Goal: Task Accomplishment & Management: Use online tool/utility

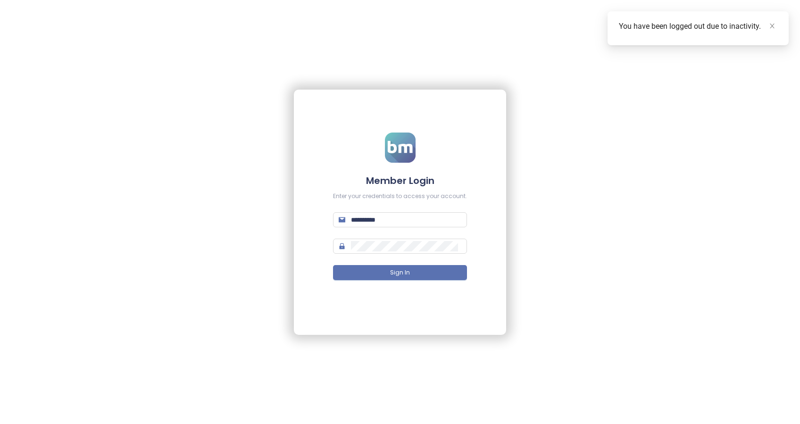
click at [489, 37] on div "**********" at bounding box center [400, 212] width 800 height 424
drag, startPoint x: 422, startPoint y: 272, endPoint x: 402, endPoint y: 285, distance: 24.9
click at [422, 272] on button "Sign In" at bounding box center [400, 272] width 134 height 15
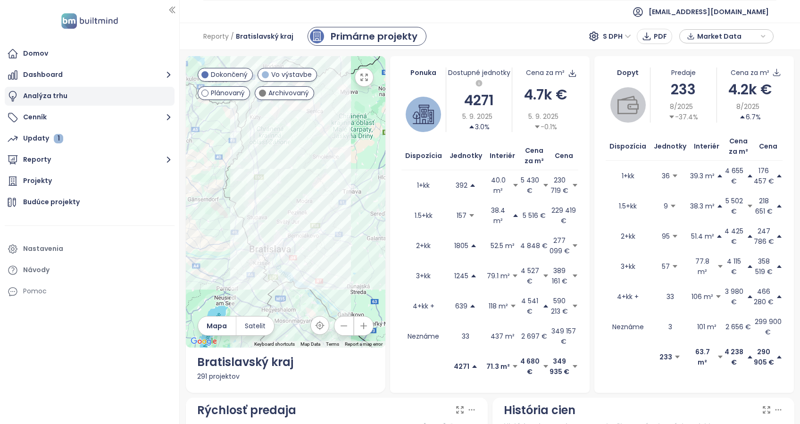
click at [42, 91] on div "Analýza trhu" at bounding box center [45, 96] width 44 height 12
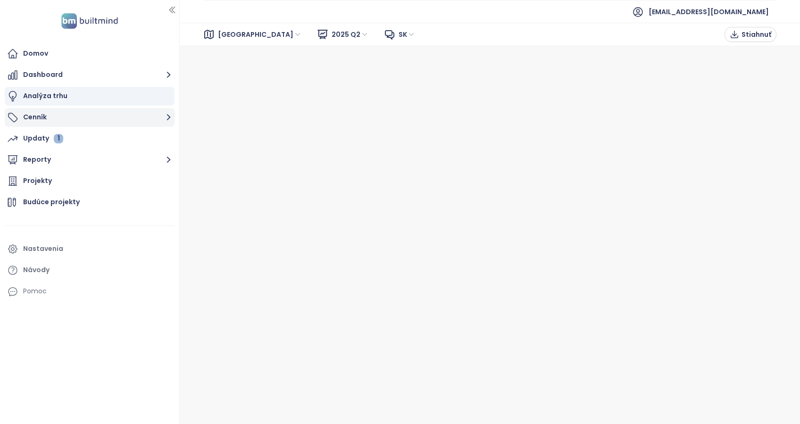
click at [65, 116] on button "Cenník" at bounding box center [90, 117] width 170 height 19
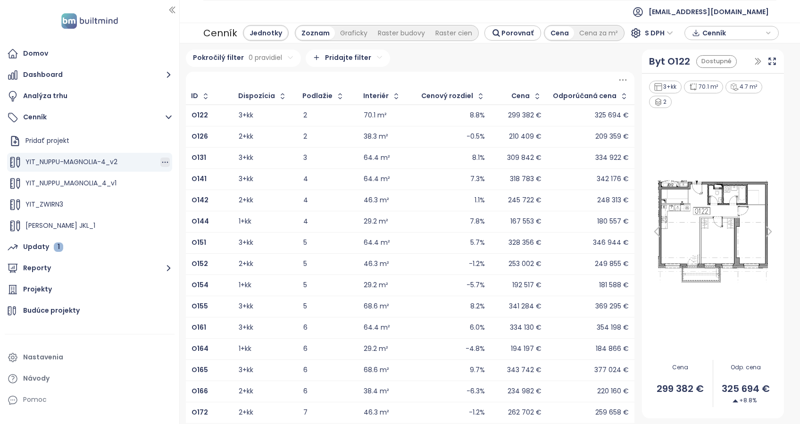
click at [160, 161] on icon "button" at bounding box center [164, 162] width 9 height 9
click at [196, 180] on button "Upraviť" at bounding box center [194, 178] width 54 height 12
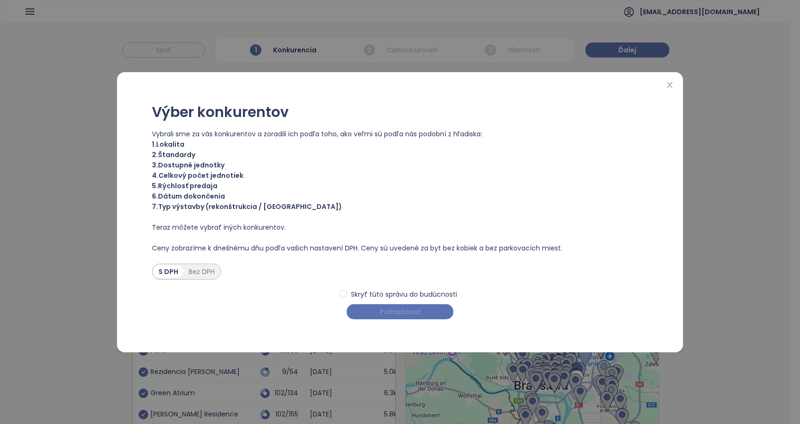
click at [413, 315] on span "Pokračovať" at bounding box center [400, 312] width 41 height 10
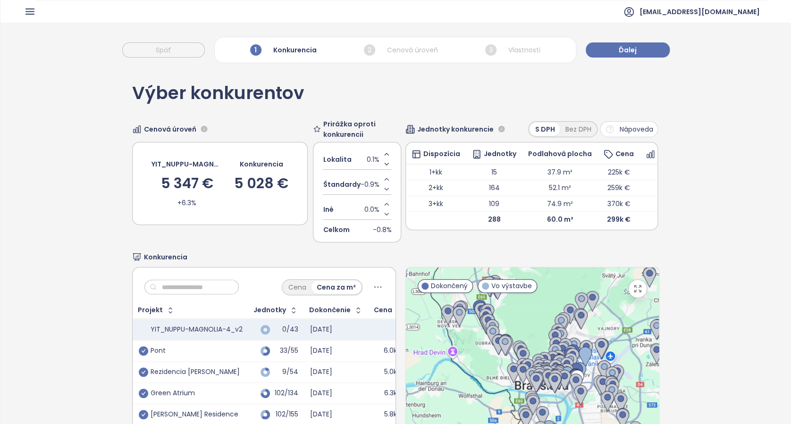
click at [619, 128] on span "Nápoveda" at bounding box center [635, 129] width 33 height 10
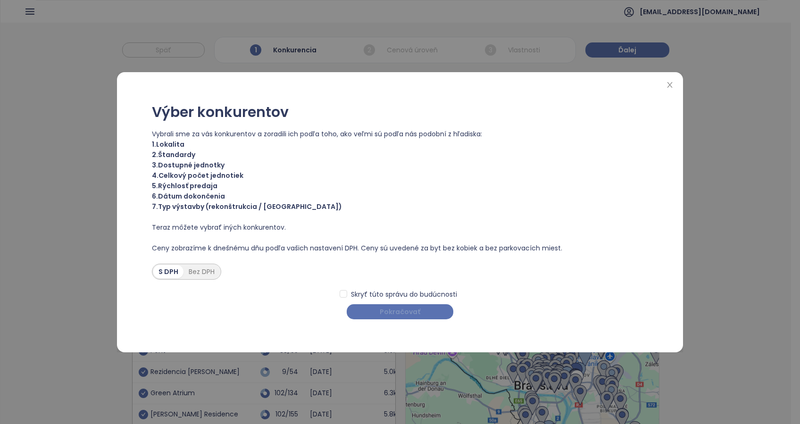
click at [385, 310] on span "Pokračovať" at bounding box center [400, 312] width 41 height 10
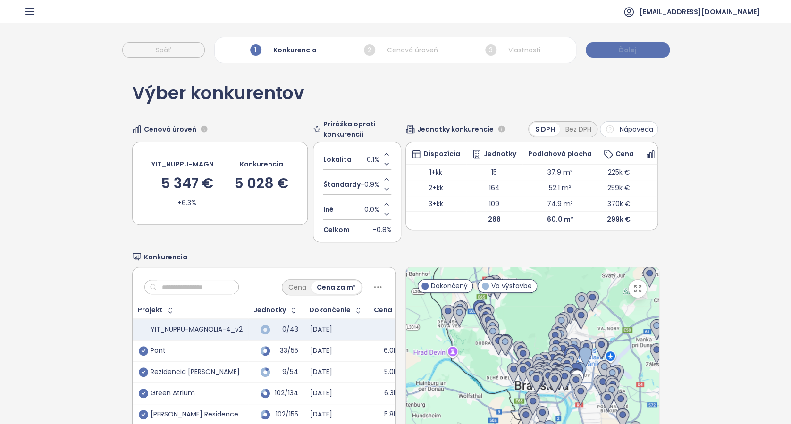
click at [626, 50] on span "Ďalej" at bounding box center [628, 50] width 18 height 10
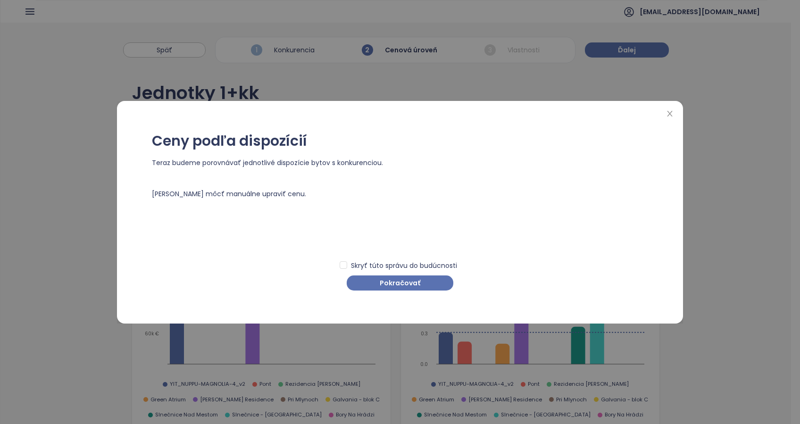
click at [407, 294] on div "Ceny podľa dispozícií Teraz budeme porovnávať jednotlivé dispozície bytov s kon…" at bounding box center [400, 212] width 544 height 204
click at [407, 286] on span "Pokračovať" at bounding box center [400, 283] width 41 height 10
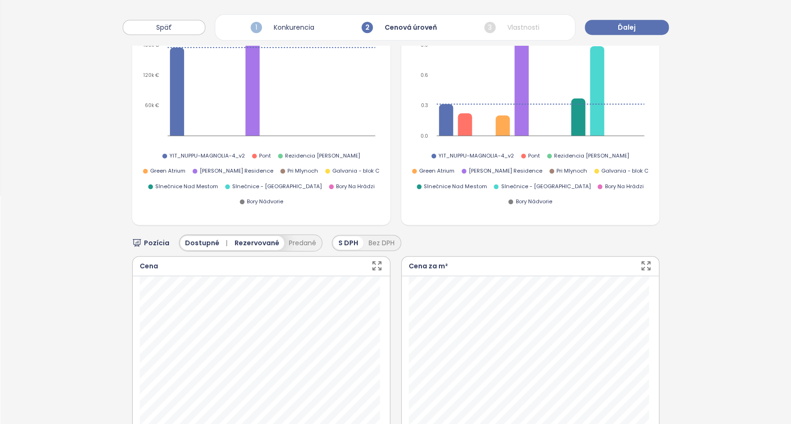
scroll to position [251, 0]
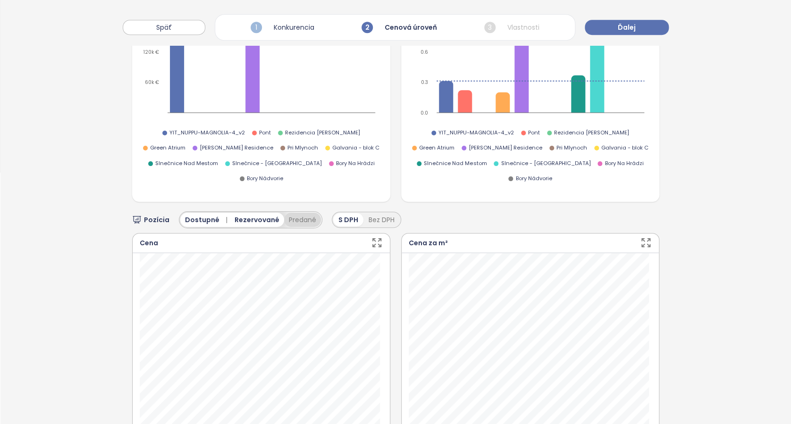
click at [300, 213] on button "Predané" at bounding box center [302, 220] width 37 height 14
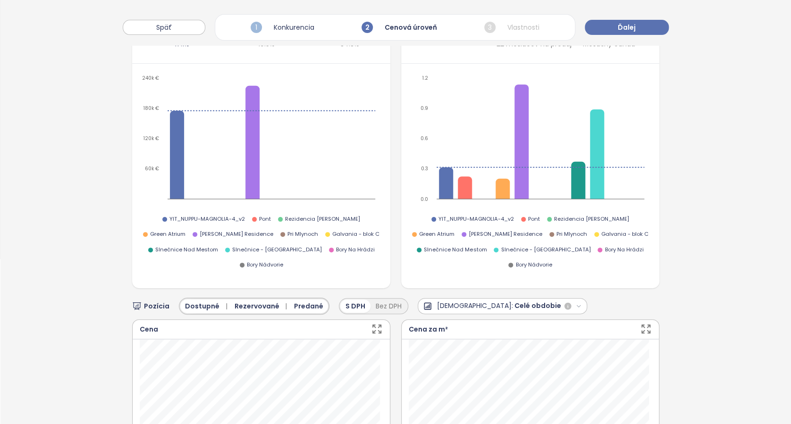
scroll to position [0, 0]
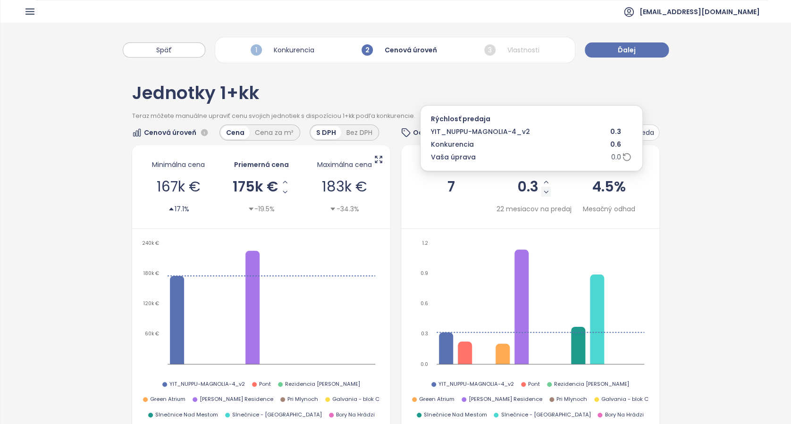
click at [544, 192] on icon "Decrease Sale Speed - Monthly" at bounding box center [546, 192] width 4 height 2
click at [542, 192] on icon "Decrease Sale Speed - Monthly" at bounding box center [546, 192] width 8 height 8
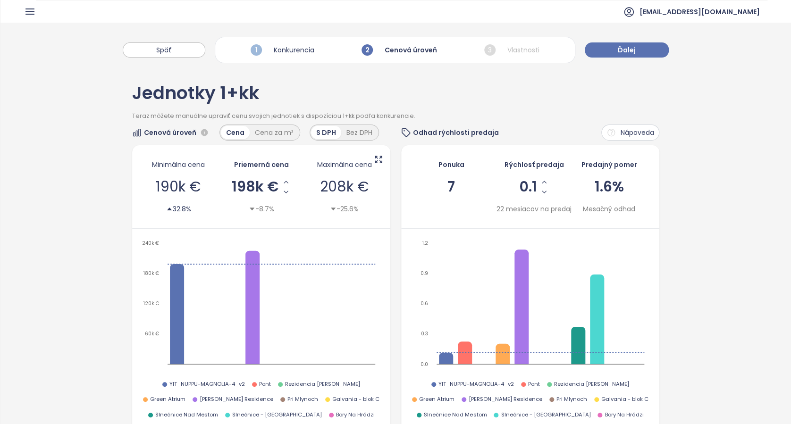
click at [25, 11] on icon "button" at bounding box center [30, 12] width 12 height 12
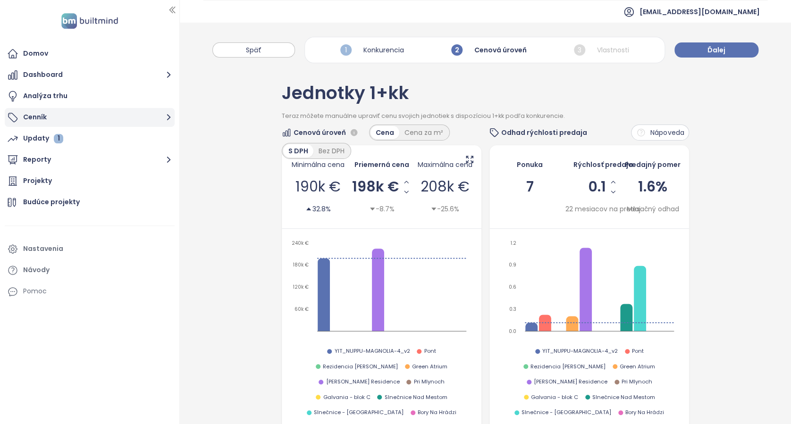
click at [37, 122] on button "Cenník" at bounding box center [90, 117] width 170 height 19
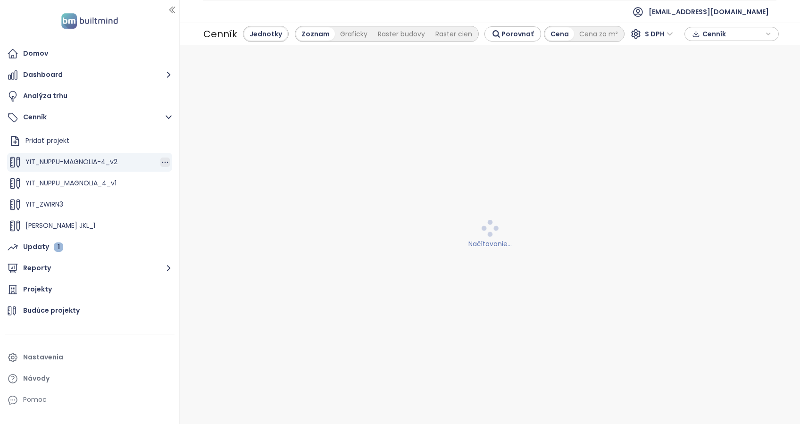
click at [162, 162] on icon "button" at bounding box center [165, 162] width 6 height 1
click at [191, 176] on button "Upraviť" at bounding box center [194, 178] width 54 height 12
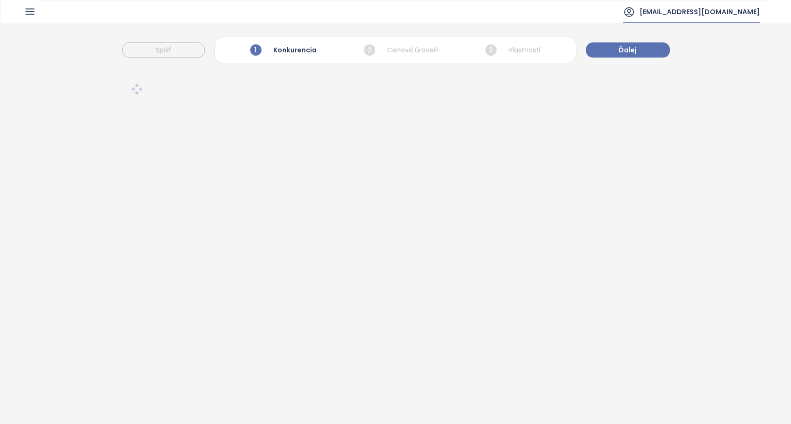
click at [750, 9] on span "[EMAIL_ADDRESS][DOMAIN_NAME]" at bounding box center [699, 11] width 120 height 23
click at [748, 38] on span "Odhlásiť sa" at bounding box center [737, 37] width 37 height 9
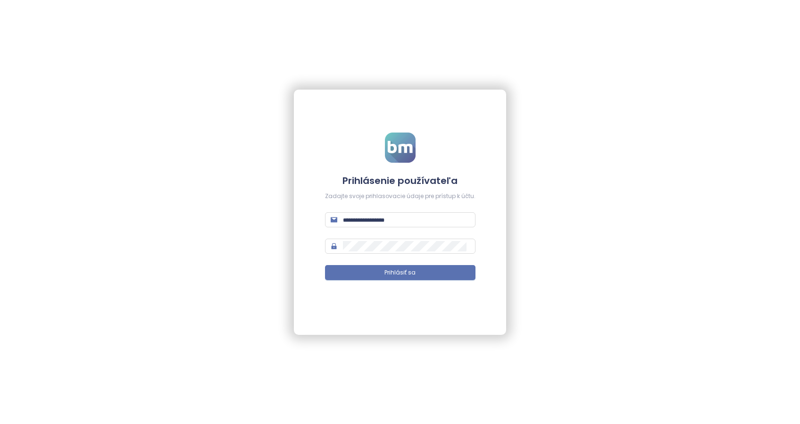
type input "**********"
click at [390, 276] on span "Prihlásiť sa" at bounding box center [400, 272] width 31 height 9
click at [401, 274] on span "Prihlásiť sa" at bounding box center [404, 272] width 31 height 9
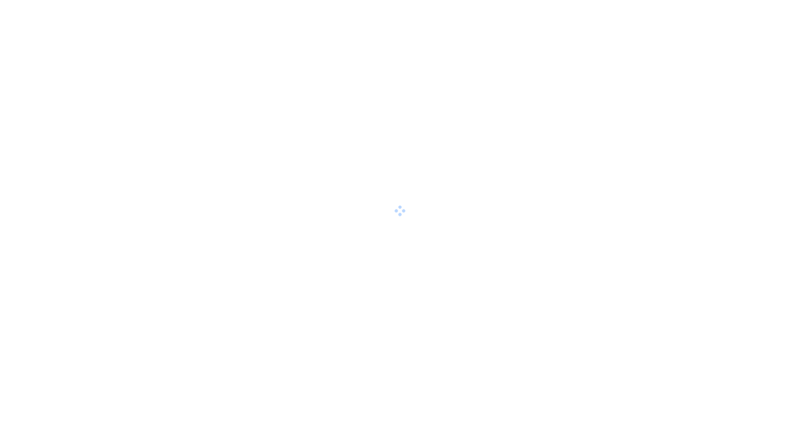
click at [694, 99] on div at bounding box center [400, 212] width 800 height 424
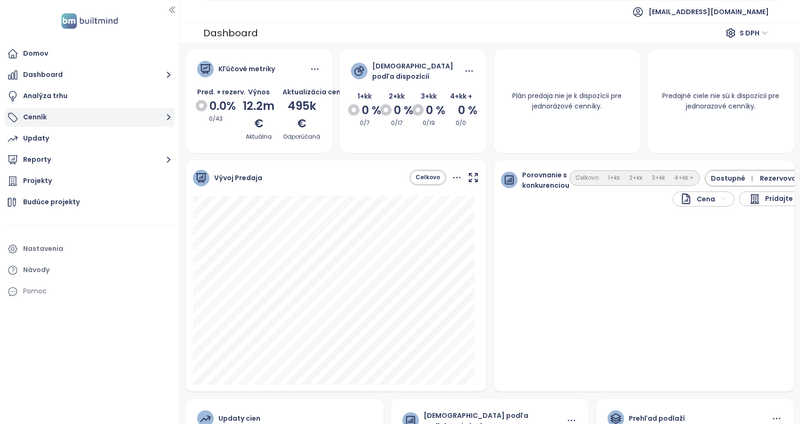
click at [165, 117] on icon "button" at bounding box center [169, 117] width 12 height 12
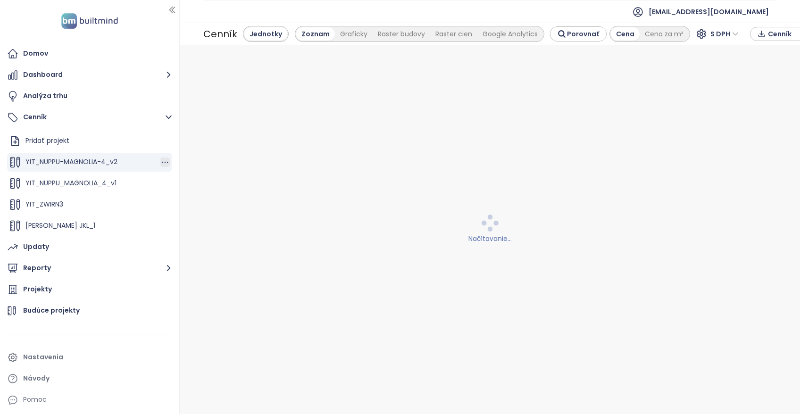
click at [160, 162] on icon "button" at bounding box center [164, 162] width 9 height 9
click at [195, 177] on button "Upraviť" at bounding box center [194, 178] width 54 height 12
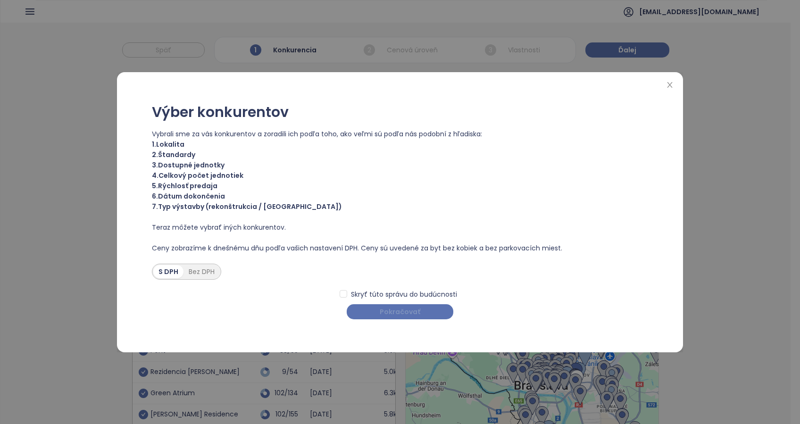
click at [402, 310] on span "Pokračovať" at bounding box center [400, 312] width 41 height 10
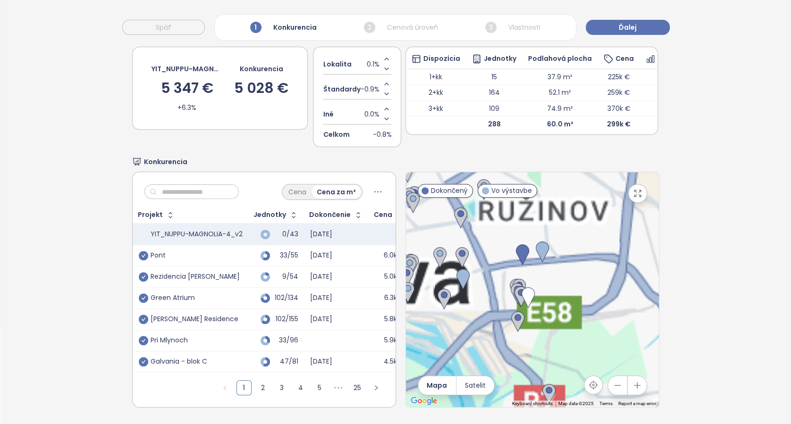
scroll to position [42, 0]
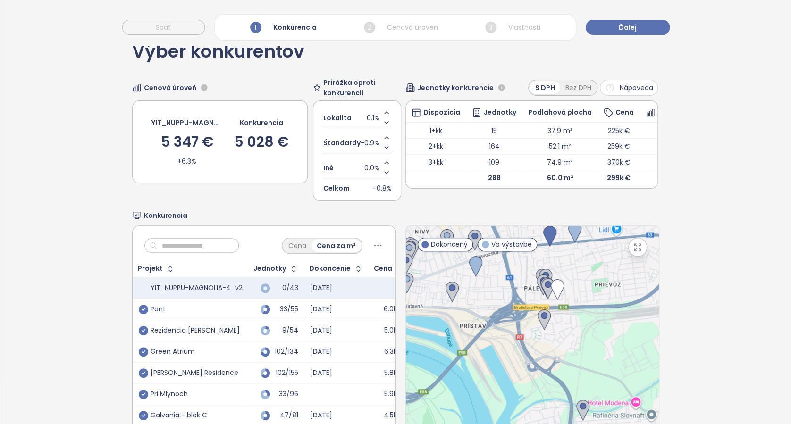
drag, startPoint x: 563, startPoint y: 310, endPoint x: 580, endPoint y: 268, distance: 45.3
click at [592, 248] on div at bounding box center [532, 343] width 253 height 235
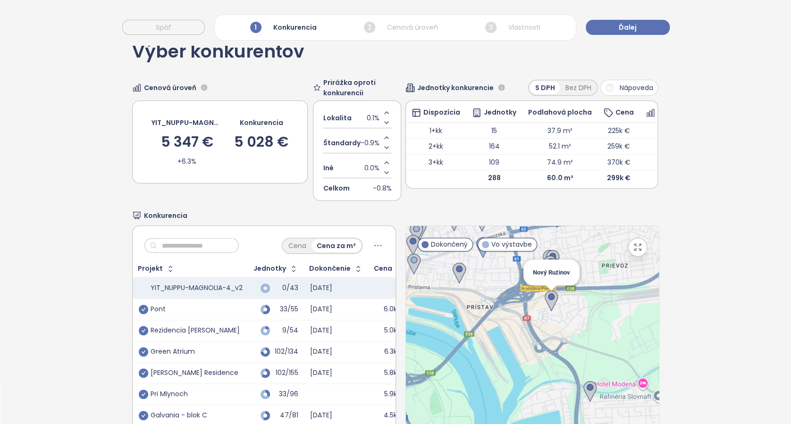
click at [547, 301] on img at bounding box center [550, 301] width 13 height 21
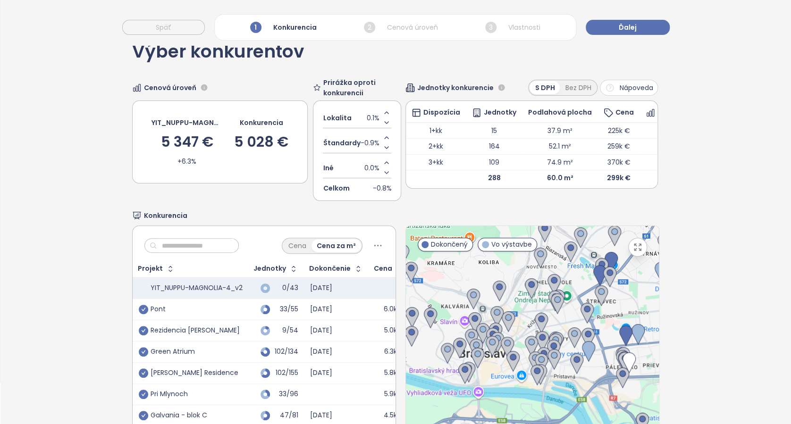
drag, startPoint x: 542, startPoint y: 346, endPoint x: 594, endPoint y: 409, distance: 81.1
click at [595, 403] on div at bounding box center [532, 343] width 253 height 235
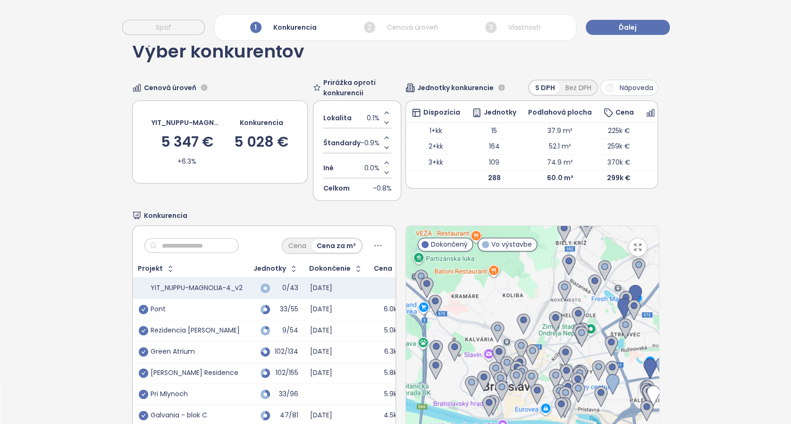
drag, startPoint x: 531, startPoint y: 303, endPoint x: 590, endPoint y: 393, distance: 107.3
click at [592, 402] on div at bounding box center [532, 343] width 253 height 235
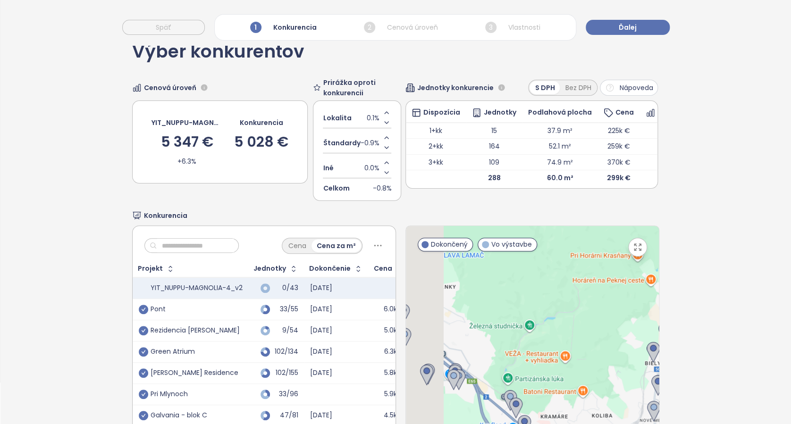
drag, startPoint x: 535, startPoint y: 294, endPoint x: 585, endPoint y: 341, distance: 68.1
click at [609, 351] on div at bounding box center [532, 343] width 253 height 235
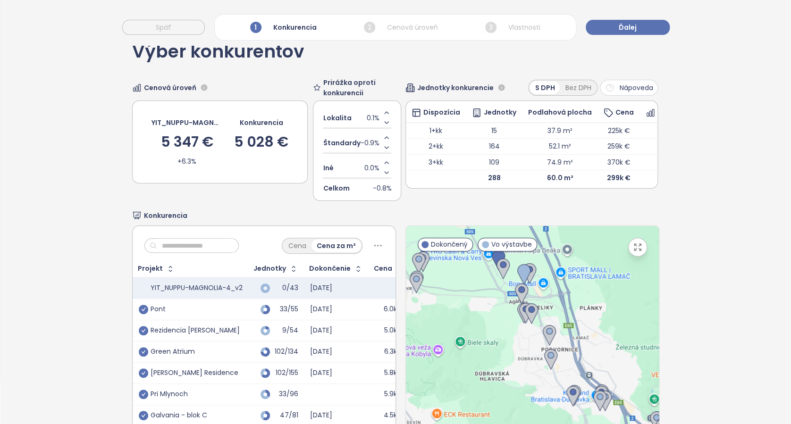
drag, startPoint x: 573, startPoint y: 303, endPoint x: 648, endPoint y: 319, distance: 76.2
click at [648, 319] on div at bounding box center [532, 343] width 253 height 235
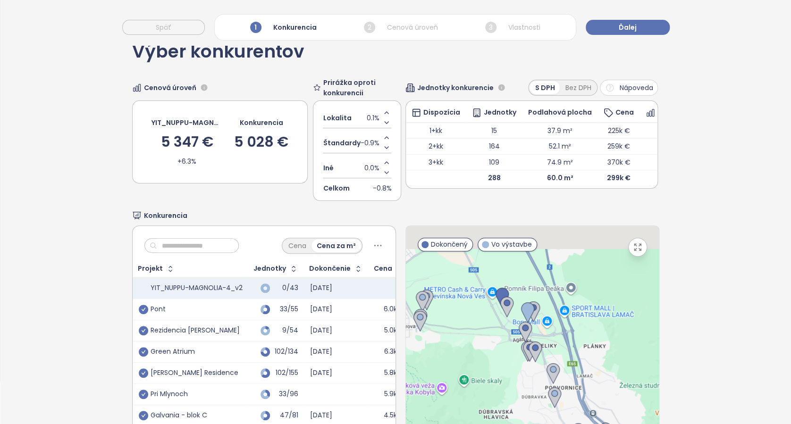
drag, startPoint x: 580, startPoint y: 268, endPoint x: 578, endPoint y: 307, distance: 39.2
click at [578, 307] on div at bounding box center [532, 343] width 253 height 235
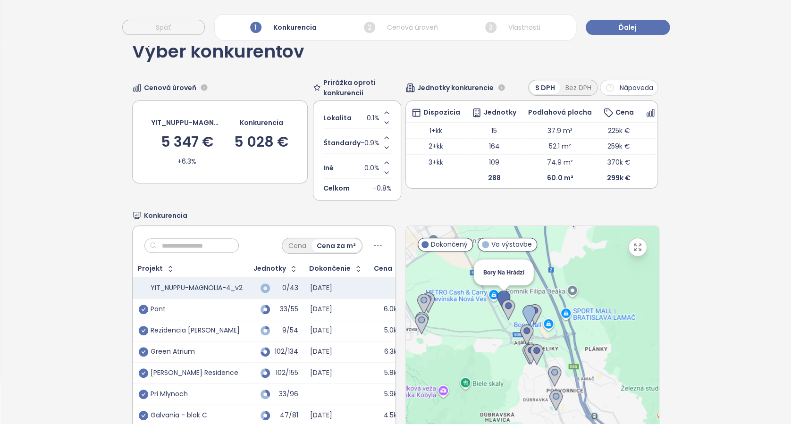
click at [497, 298] on img at bounding box center [503, 301] width 13 height 21
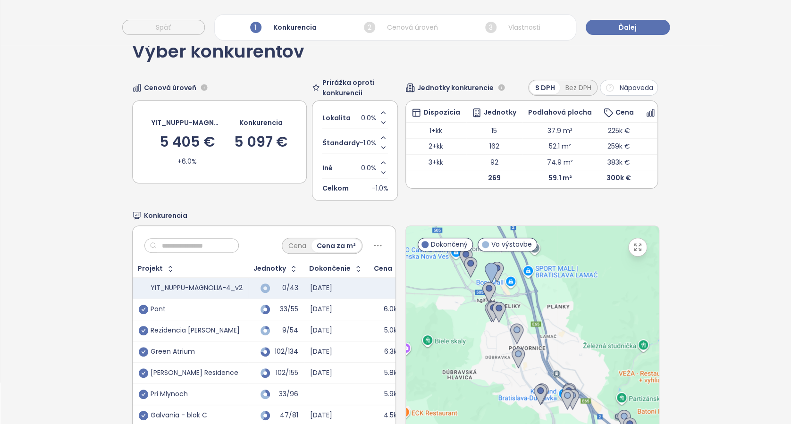
drag, startPoint x: 605, startPoint y: 324, endPoint x: 479, endPoint y: 195, distance: 180.2
click at [487, 201] on div "Výber konkurentov Cenová úroveň YIT_NUPPU-MAGNOLIA-4_v2 5 405 € +6.0% Konkurenc…" at bounding box center [395, 252] width 527 height 452
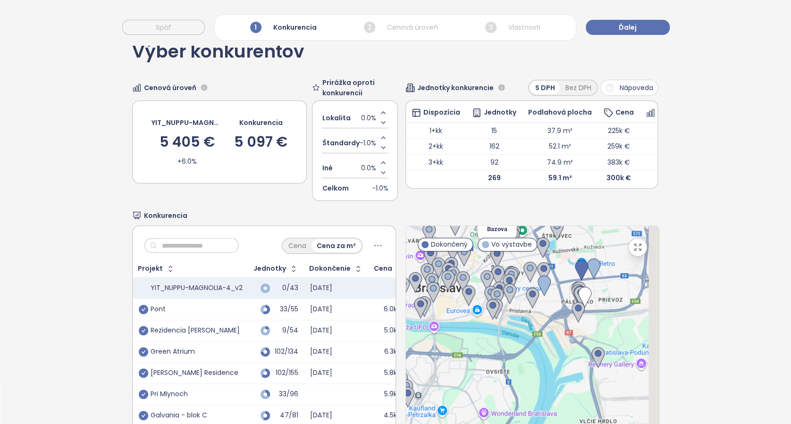
drag, startPoint x: 577, startPoint y: 320, endPoint x: 477, endPoint y: 241, distance: 127.9
click at [483, 241] on div "← Move left → Move right ↑ Move up ↓ Move down + Zoom in - Zoom out Home Jump l…" at bounding box center [532, 344] width 254 height 236
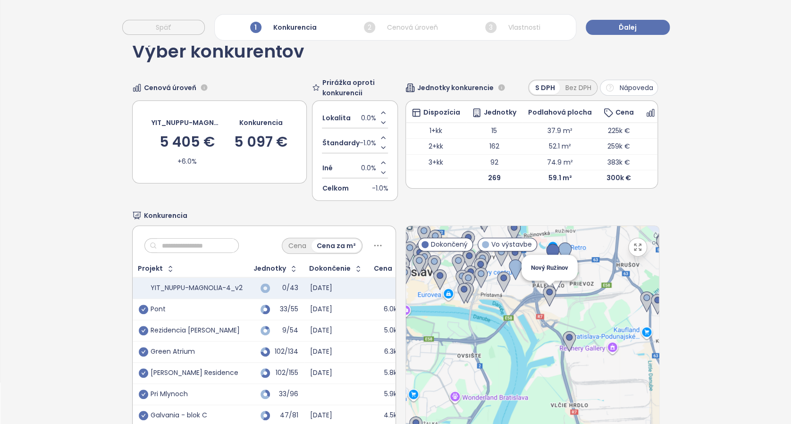
click at [544, 293] on img at bounding box center [549, 296] width 13 height 21
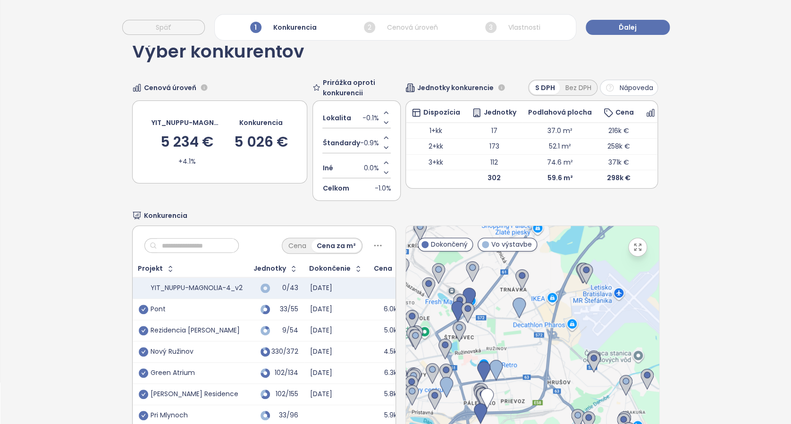
drag, startPoint x: 602, startPoint y: 284, endPoint x: 530, endPoint y: 391, distance: 129.5
click at [531, 390] on div at bounding box center [532, 343] width 253 height 235
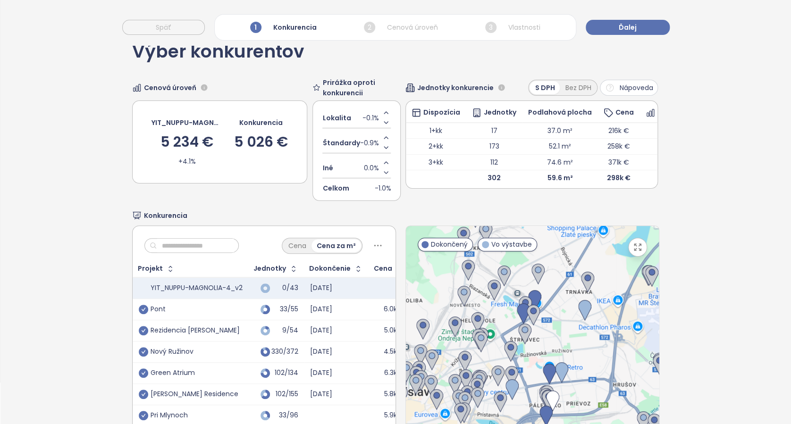
drag, startPoint x: 518, startPoint y: 335, endPoint x: 589, endPoint y: 333, distance: 70.8
click at [589, 333] on div at bounding box center [532, 343] width 253 height 235
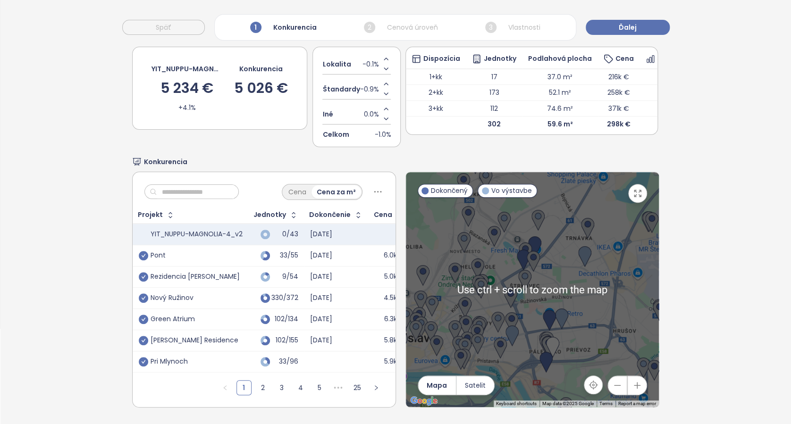
scroll to position [104, 0]
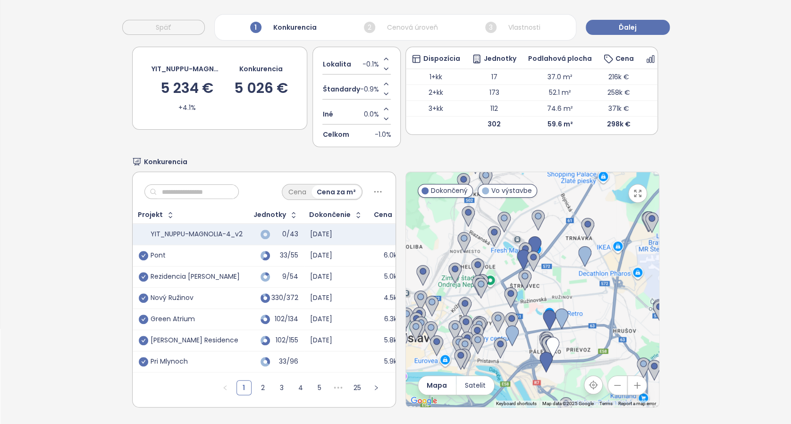
click at [736, 283] on div "Výber konkurentov Cenová úroveň YIT_NUPPU-MAGNOLIA-4_v2 5 234 € +4.1% Konkurenc…" at bounding box center [395, 199] width 790 height 452
click at [642, 28] on button "Ďalej" at bounding box center [628, 27] width 84 height 15
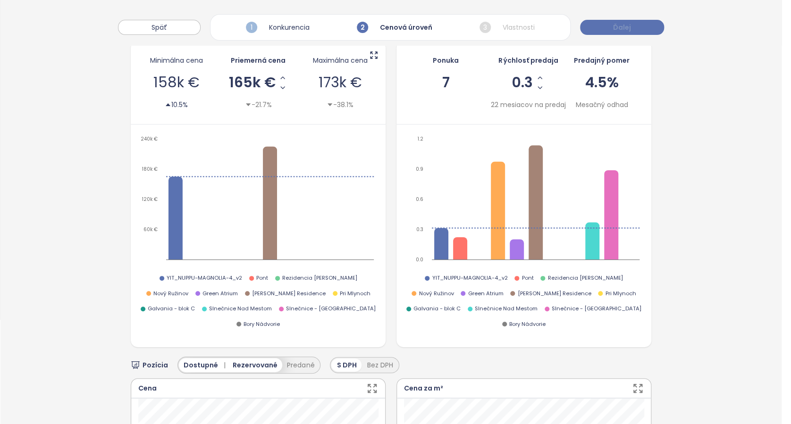
scroll to position [0, 0]
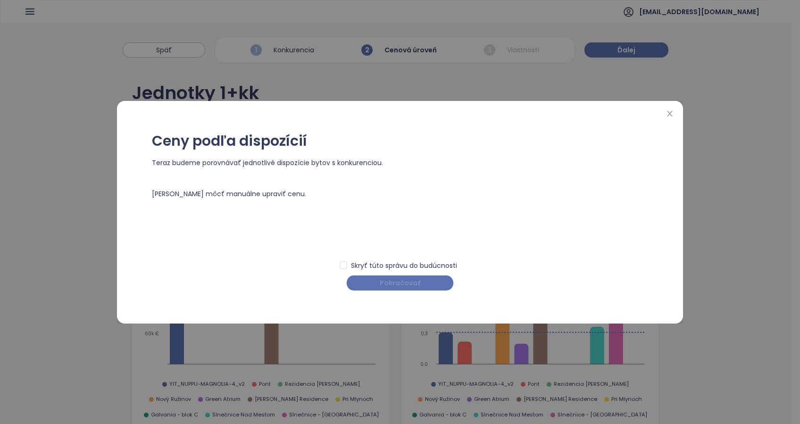
click at [416, 284] on span "Pokračovať" at bounding box center [400, 283] width 41 height 10
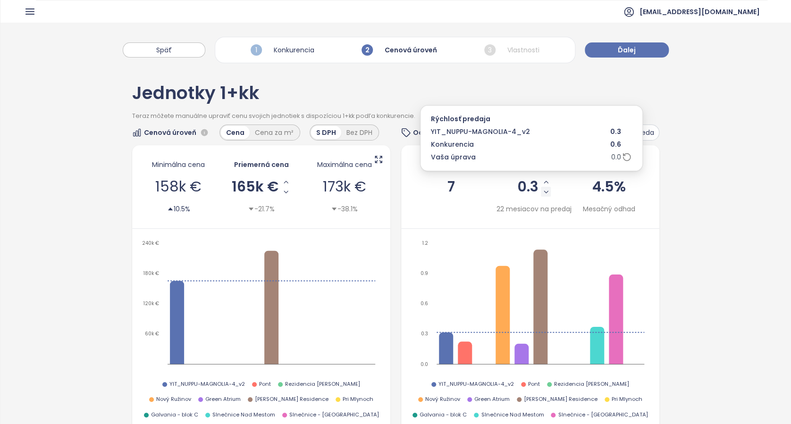
click at [542, 192] on icon "Decrease Sale Speed - Monthly" at bounding box center [546, 192] width 8 height 8
click at [544, 192] on icon "Decrease Sale Speed - Monthly" at bounding box center [546, 192] width 4 height 2
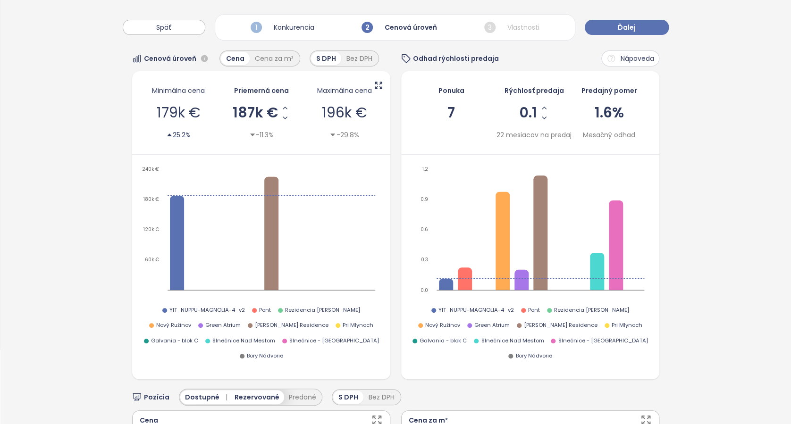
scroll to position [63, 0]
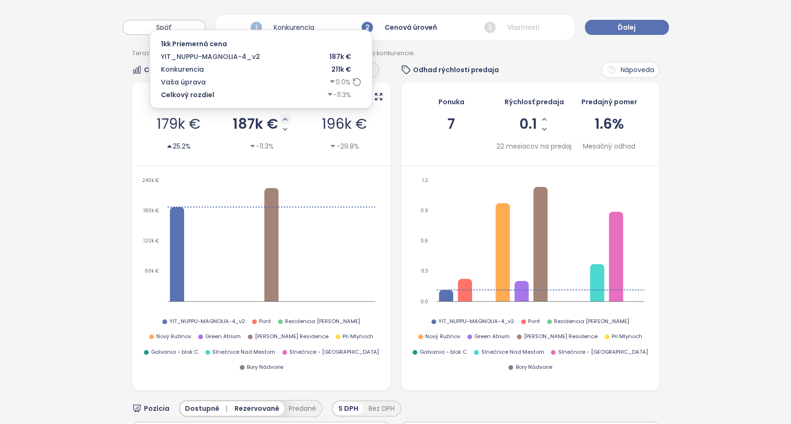
click at [281, 117] on icon "Increase AVG Price" at bounding box center [285, 120] width 8 height 8
click at [282, 117] on icon "Increase AVG Price" at bounding box center [286, 120] width 8 height 8
click at [284, 116] on icon "Increase AVG Price" at bounding box center [288, 120] width 8 height 8
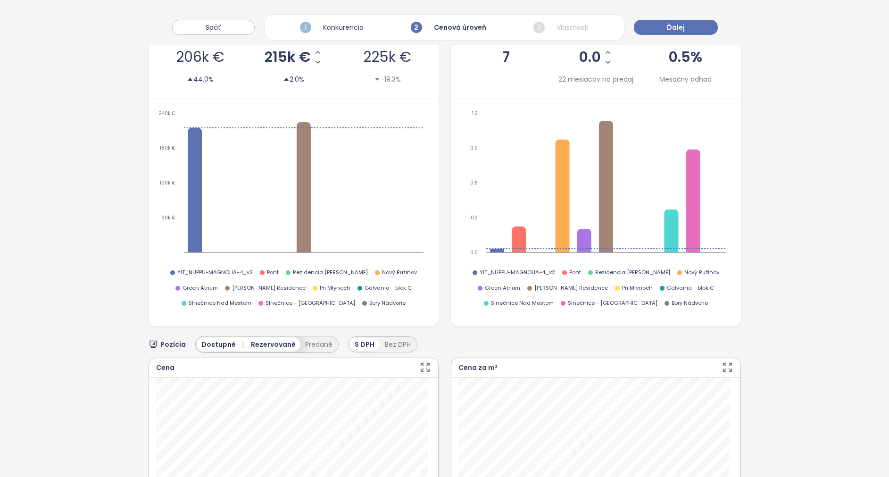
scroll to position [0, 0]
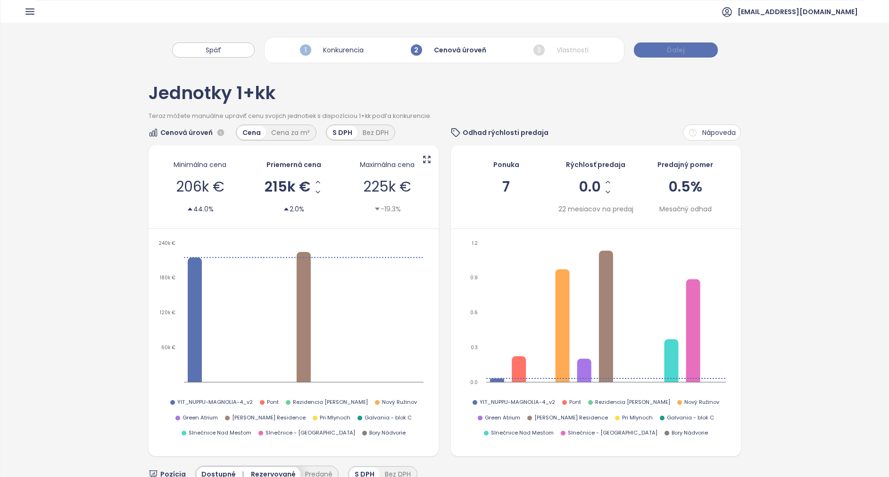
click at [686, 53] on button "Ďalej" at bounding box center [676, 49] width 84 height 15
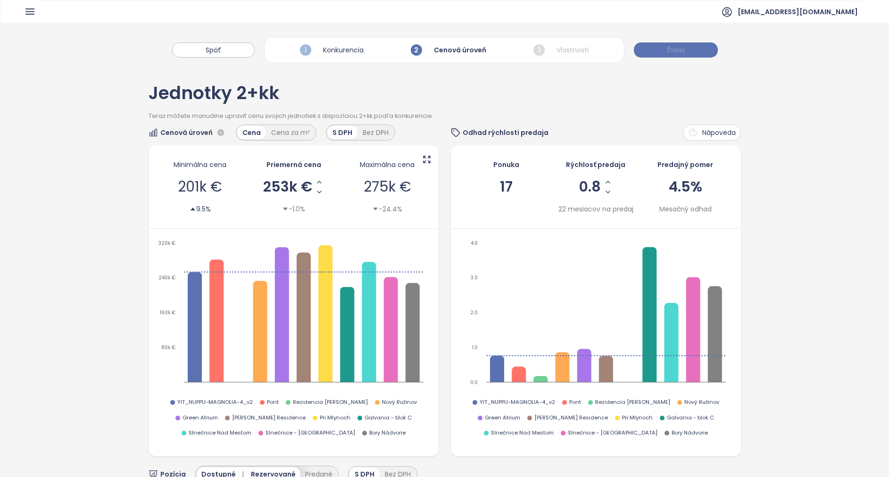
click at [686, 53] on button "Ďalej" at bounding box center [676, 49] width 84 height 15
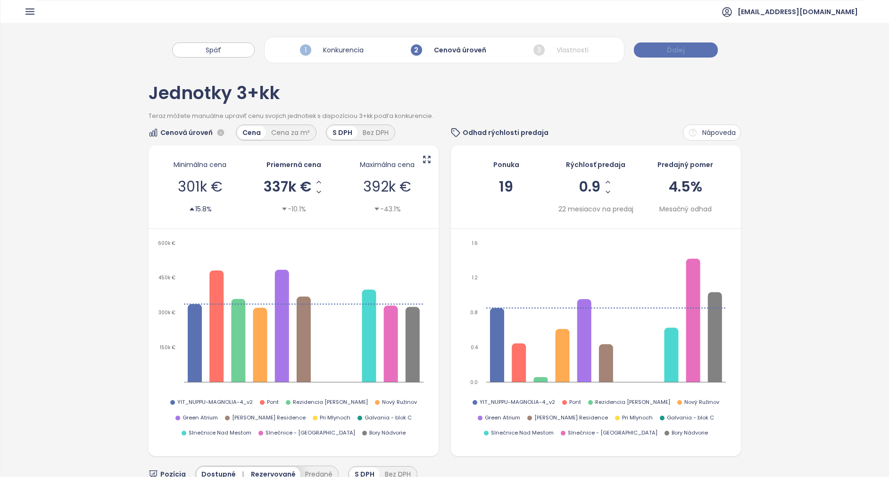
click at [686, 53] on button "Ďalej" at bounding box center [676, 49] width 84 height 15
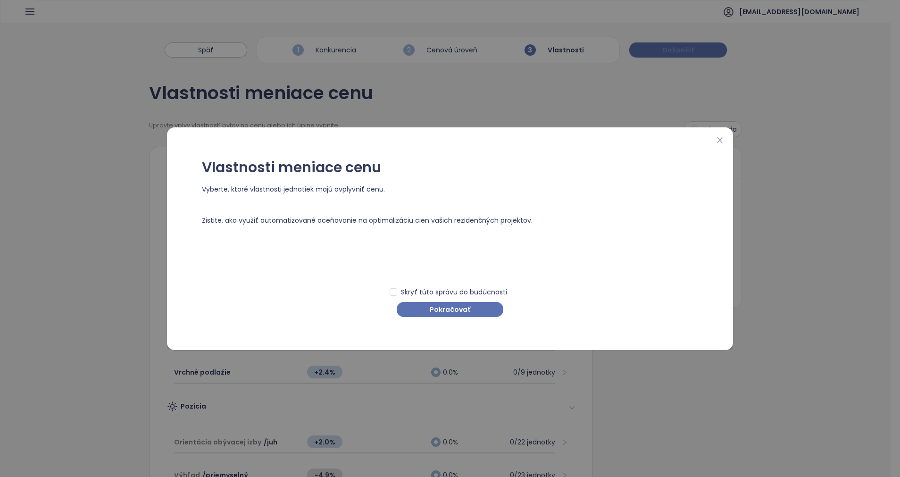
click at [686, 53] on div "Vlastnosti meniace cenu Vyberte, ktoré vlastnosti jednotiek majú ovplyvniť cenu…" at bounding box center [450, 238] width 900 height 477
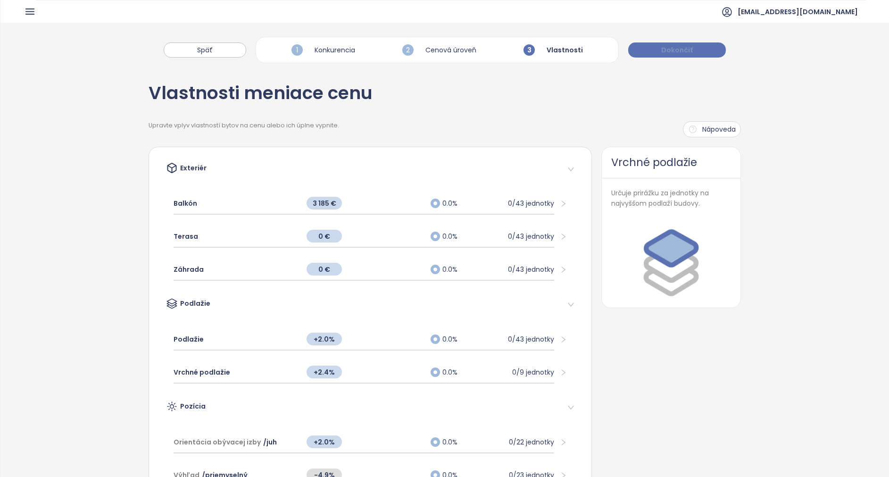
click at [686, 50] on span "Dokončiť" at bounding box center [677, 50] width 32 height 10
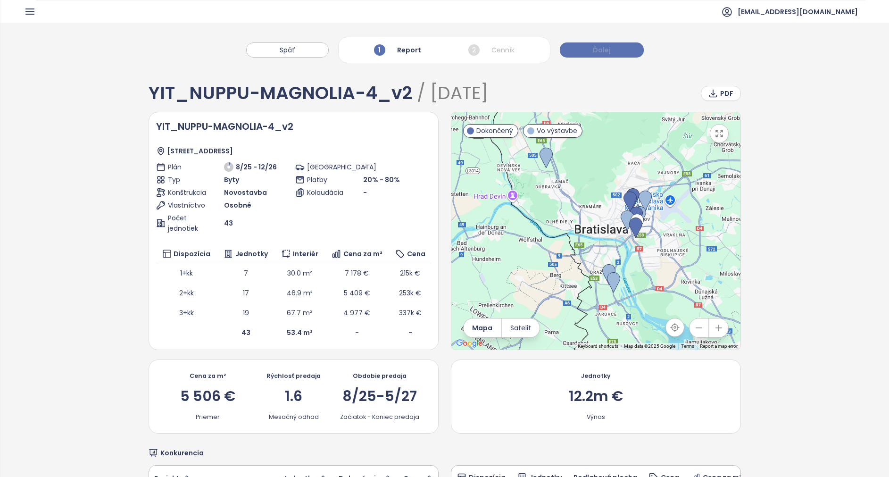
click at [613, 51] on button "Ďalej" at bounding box center [602, 49] width 84 height 15
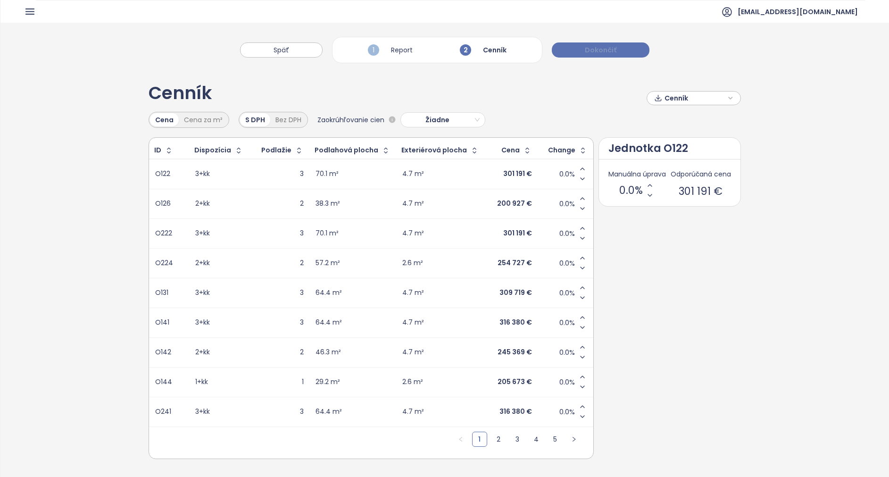
click at [619, 50] on button "Dokončiť" at bounding box center [601, 49] width 98 height 15
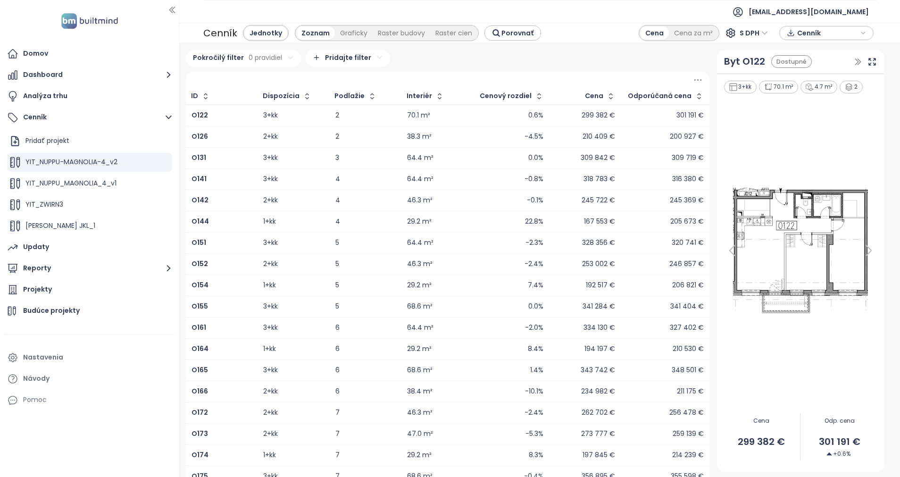
click at [284, 96] on div "Dispozícia" at bounding box center [281, 96] width 37 height 6
click at [304, 96] on icon "button" at bounding box center [306, 96] width 9 height 9
click at [160, 162] on icon "button" at bounding box center [164, 162] width 9 height 9
click at [192, 180] on button "Upraviť" at bounding box center [193, 178] width 54 height 12
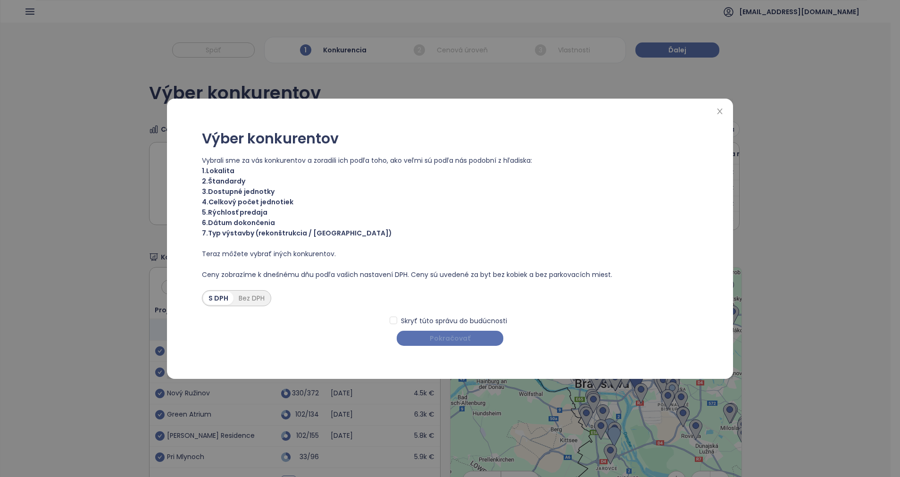
click at [455, 338] on span "Pokračovať" at bounding box center [450, 338] width 41 height 10
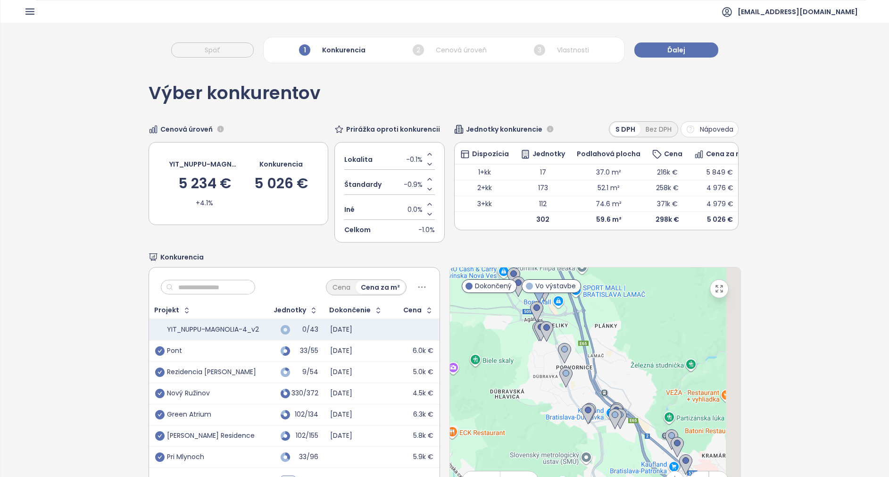
drag, startPoint x: 544, startPoint y: 330, endPoint x: 450, endPoint y: 273, distance: 110.3
click at [459, 288] on div "← Move left → Move right ↑ Move up ↓ Move down + Zoom in - Zoom out Home Jump l…" at bounding box center [596, 385] width 292 height 236
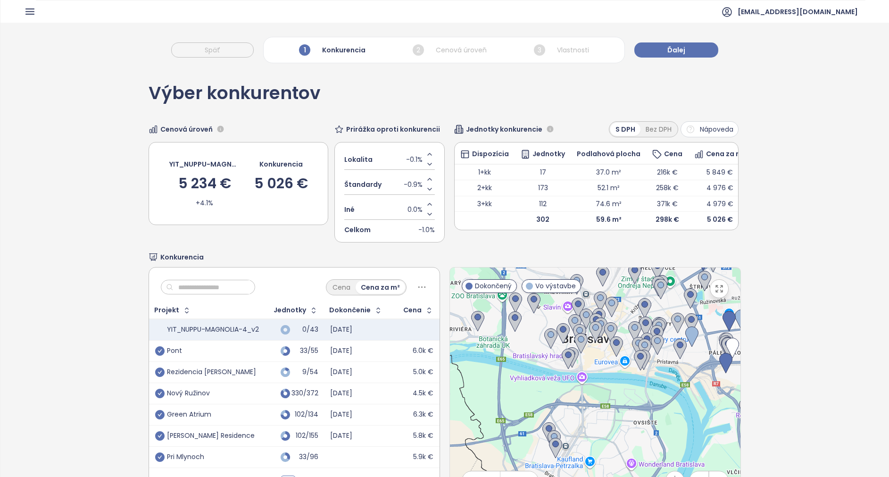
drag, startPoint x: 627, startPoint y: 371, endPoint x: 544, endPoint y: 284, distance: 119.1
click at [544, 284] on div "← Move left → Move right ↑ Move up ↓ Move down + Zoom in - Zoom out Home Jump l…" at bounding box center [596, 385] width 292 height 236
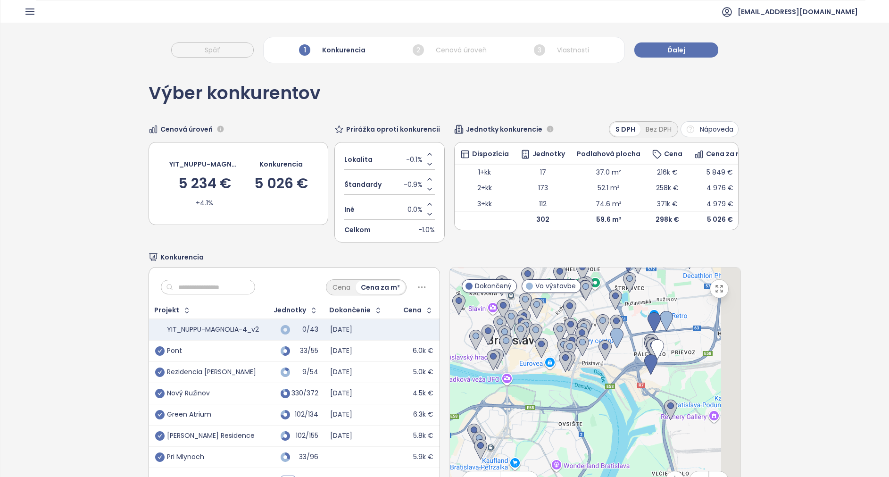
drag, startPoint x: 649, startPoint y: 386, endPoint x: 585, endPoint y: 389, distance: 64.2
click at [576, 395] on div at bounding box center [595, 385] width 291 height 235
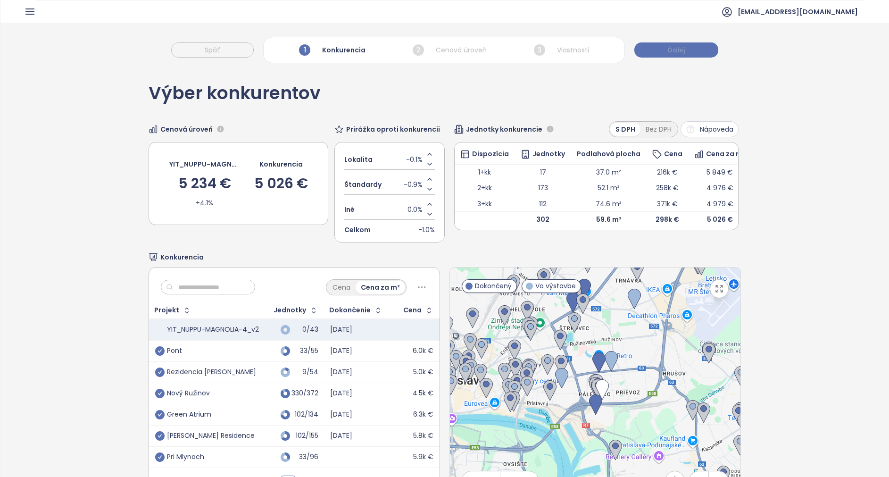
click at [692, 43] on button "Ďalej" at bounding box center [677, 49] width 84 height 15
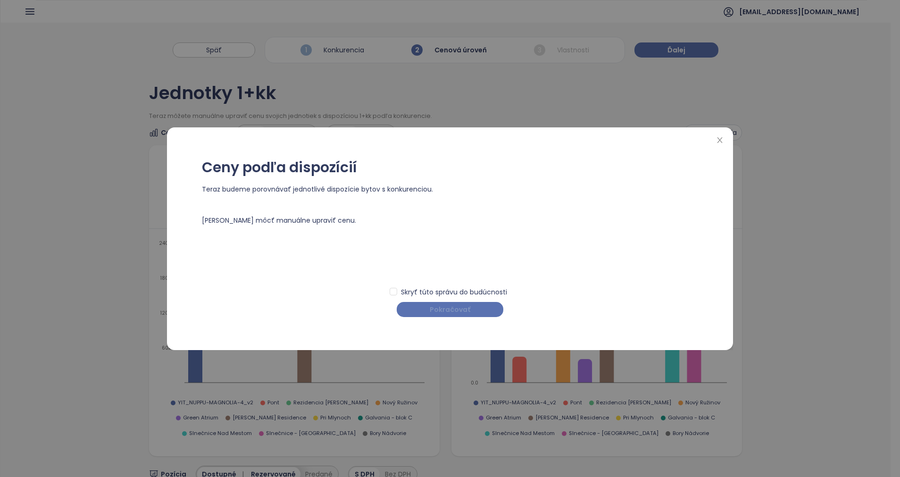
click at [467, 310] on span "Pokračovať" at bounding box center [450, 309] width 41 height 10
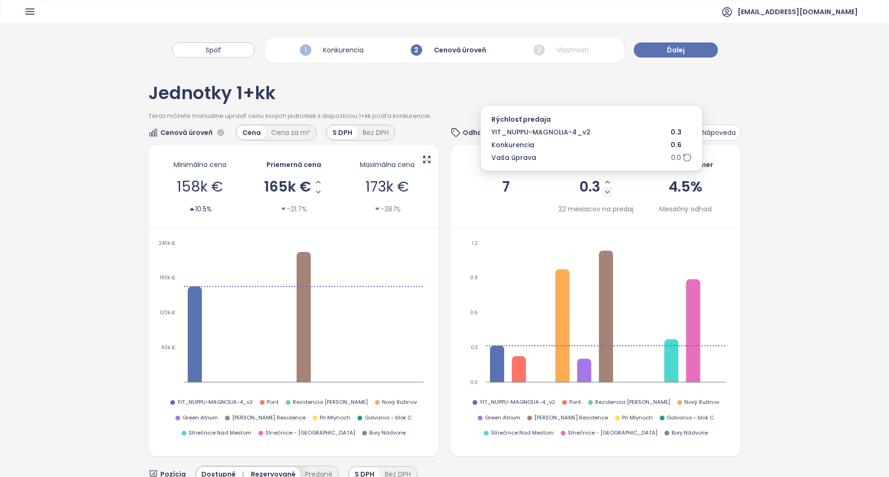
click at [604, 193] on icon "Decrease Sale Speed - Monthly" at bounding box center [608, 192] width 8 height 8
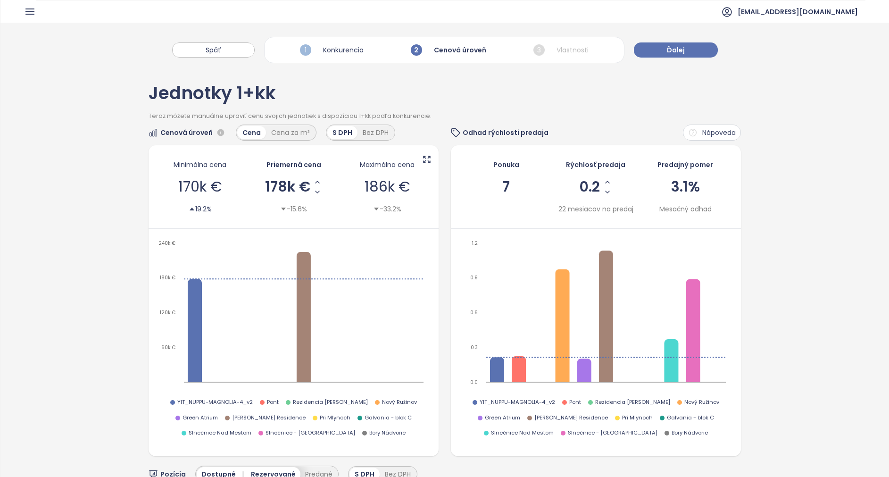
click at [600, 197] on div "Rýchlosť predaja 0.2 22 mesiacov na predaj" at bounding box center [596, 187] width 78 height 64
click at [604, 192] on icon "Decrease Sale Speed - Monthly" at bounding box center [608, 192] width 8 height 8
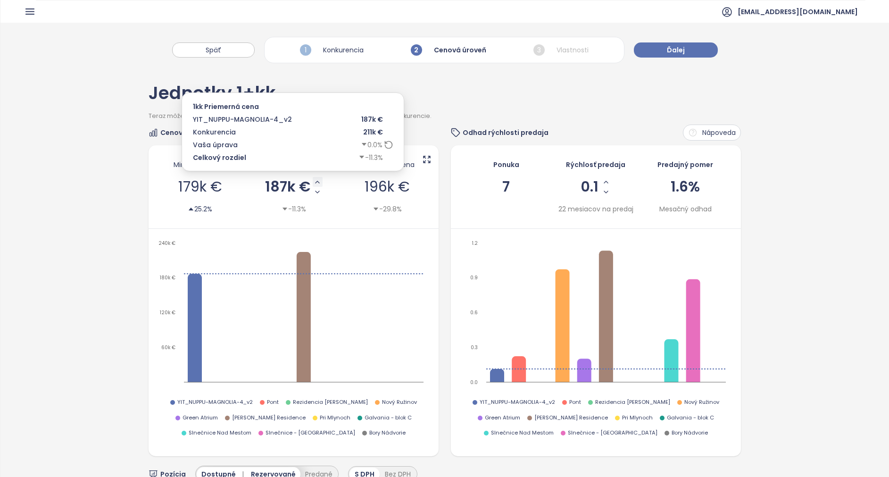
click at [314, 183] on icon "Increase AVG Price" at bounding box center [318, 182] width 8 height 8
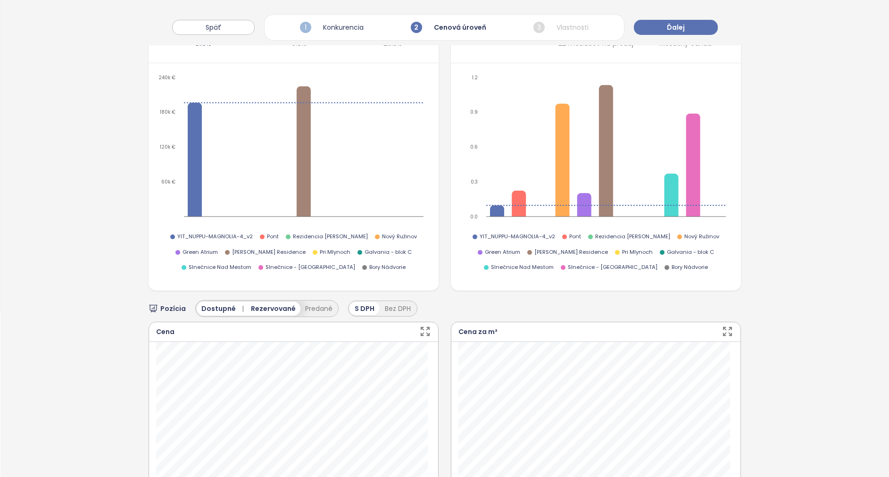
scroll to position [354, 0]
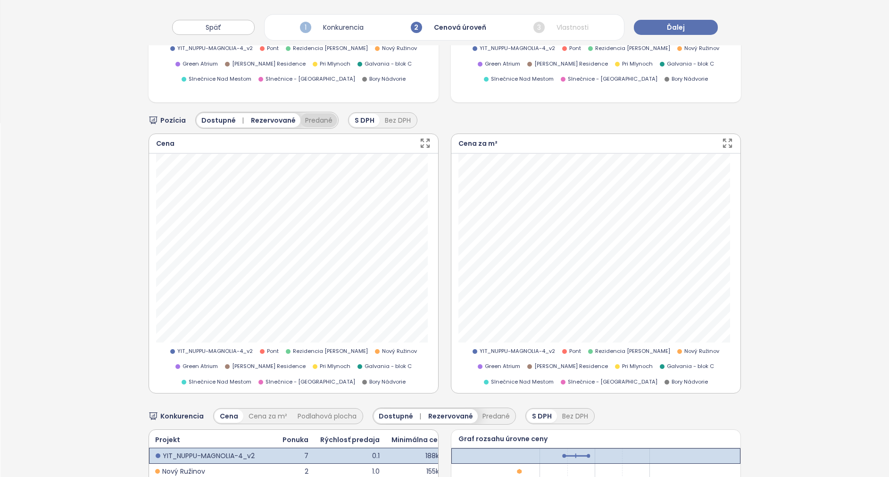
click at [314, 121] on button "Predané" at bounding box center [319, 120] width 37 height 14
click at [317, 120] on span "Predané" at bounding box center [324, 120] width 29 height 10
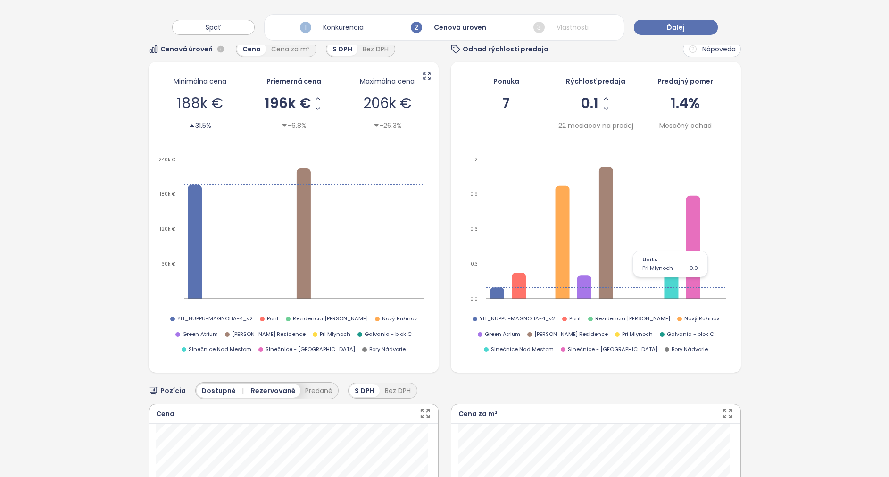
scroll to position [0, 0]
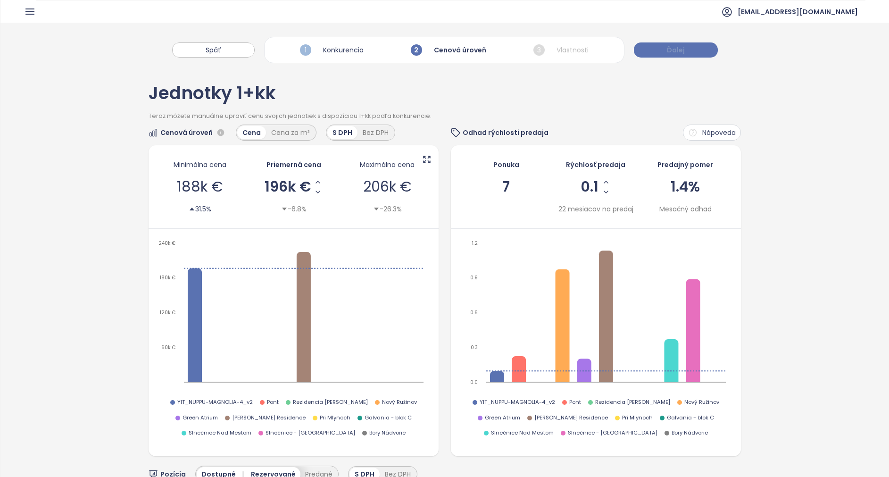
click at [672, 47] on span "Ďalej" at bounding box center [676, 50] width 18 height 10
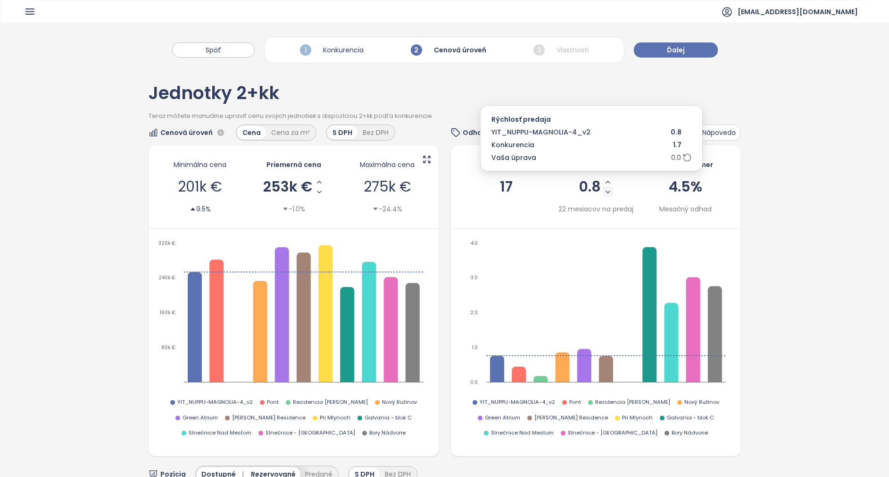
click at [606, 192] on icon "Decrease Sale Speed - Monthly" at bounding box center [608, 192] width 4 height 2
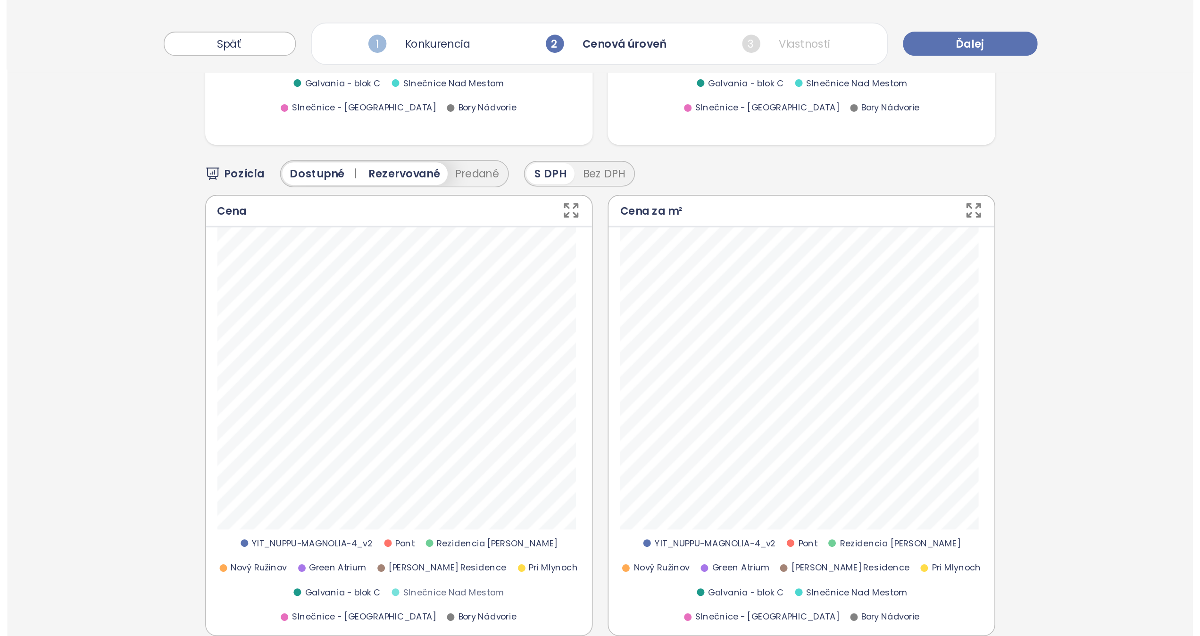
scroll to position [354, 0]
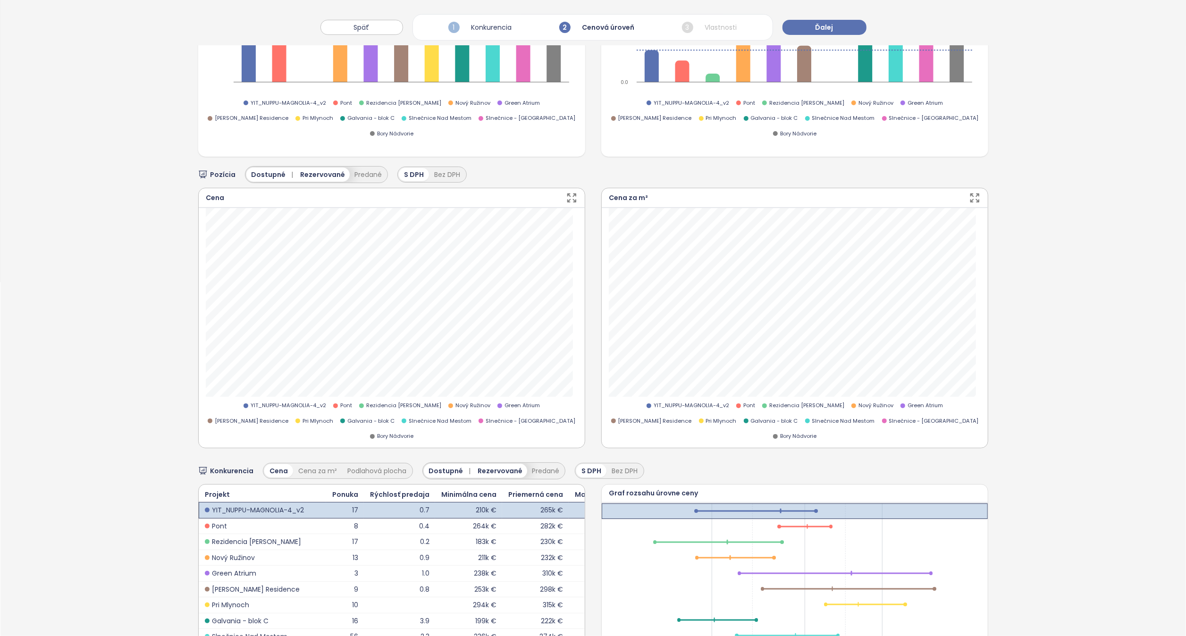
click at [569, 194] on icon "button" at bounding box center [572, 198] width 8 height 8
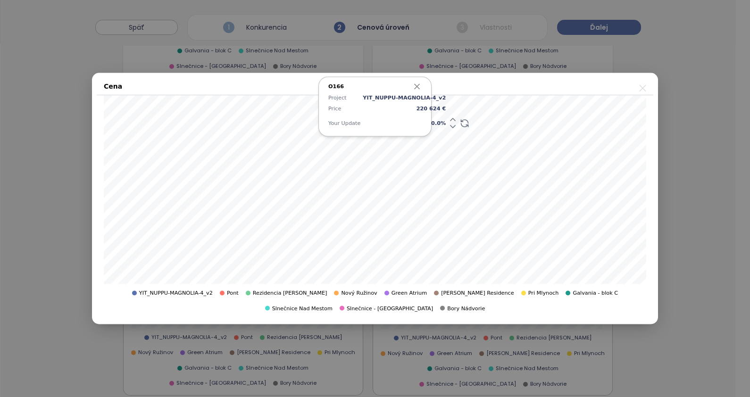
click at [427, 125] on span "0.0 %" at bounding box center [404, 123] width 83 height 8
type input "*"
click at [425, 125] on span "2.5 %" at bounding box center [404, 123] width 83 height 8
type input "*"
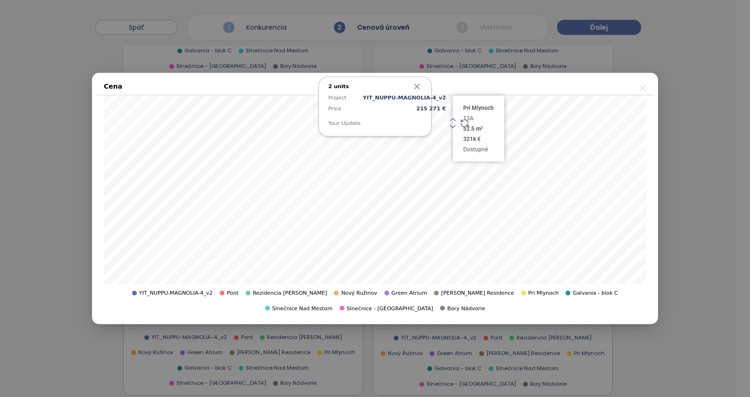
type input "*"
click at [424, 117] on div "3 units Project YIT_NUPPU-MAGNOLIA-4_v2 Price 232 222 € Your Update 3.3 %" at bounding box center [374, 107] width 113 height 60
click at [425, 122] on span "3.3 %" at bounding box center [404, 123] width 83 height 8
type input "*"
type input "**"
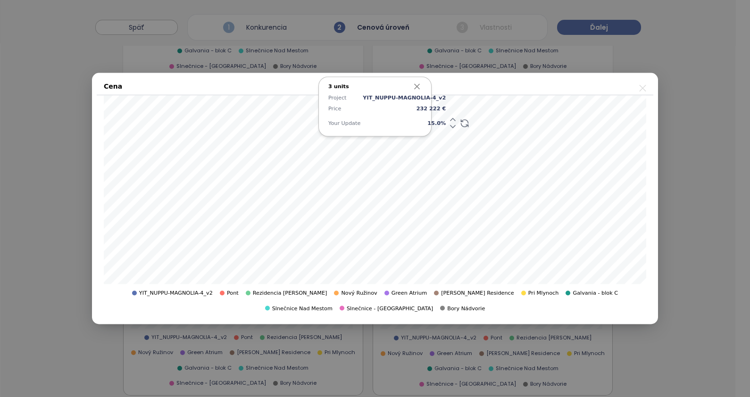
click at [418, 84] on icon "button" at bounding box center [416, 86] width 9 height 9
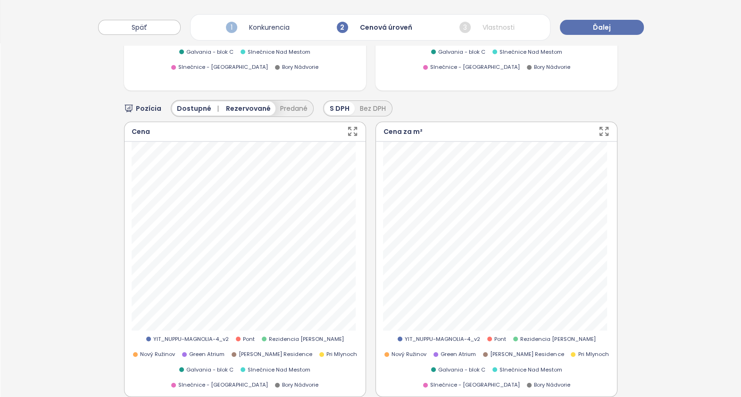
click at [347, 125] on icon "button" at bounding box center [353, 131] width 12 height 12
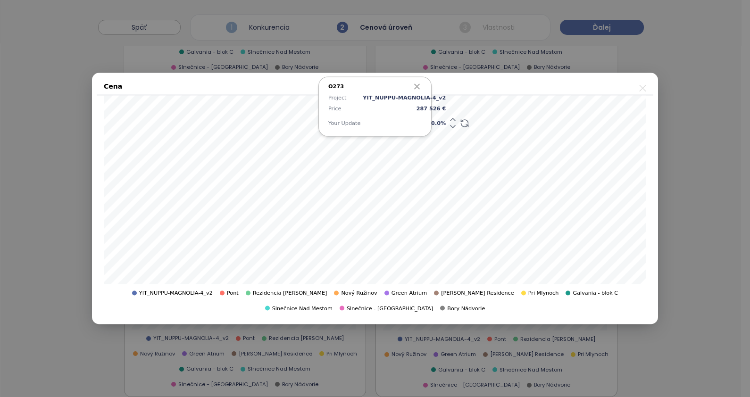
click at [427, 120] on span "0.0 %" at bounding box center [404, 123] width 83 height 8
type input "*"
click at [427, 120] on span "2.5 %" at bounding box center [404, 123] width 83 height 8
type input "*"
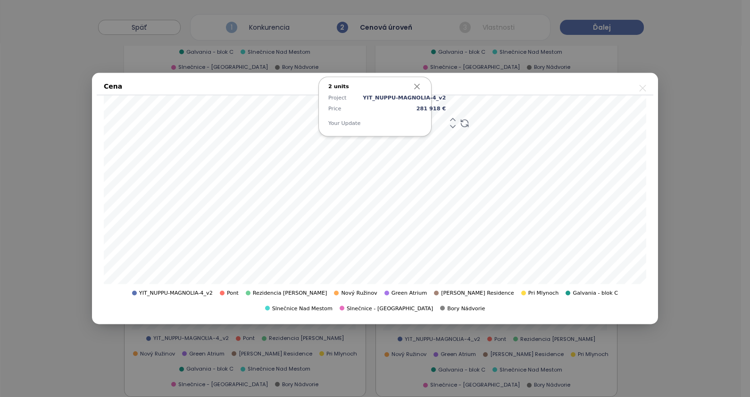
type input "*"
click at [426, 122] on span "5.0 %" at bounding box center [404, 123] width 83 height 8
click at [425, 121] on div "2 units Project YIT_NUPPU-MAGNOLIA-4_v2 Price 281 918 € Your Update 5.0 %" at bounding box center [374, 107] width 113 height 60
click at [427, 122] on span "5.0 %" at bounding box center [404, 123] width 83 height 8
type input "*"
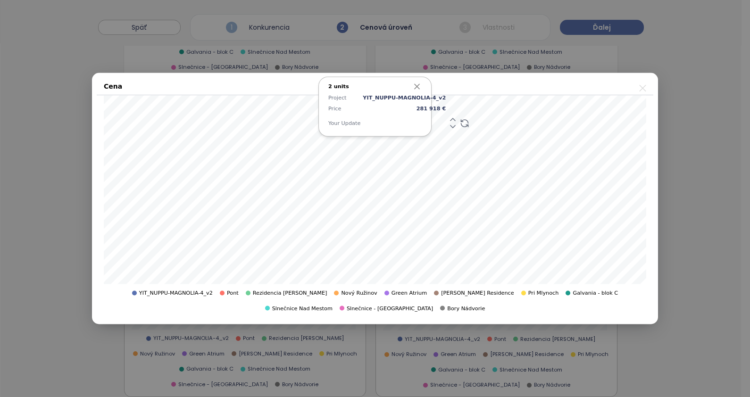
type input "*"
click at [460, 120] on icon at bounding box center [464, 122] width 9 height 9
click at [427, 124] on span "0.0 %" at bounding box center [404, 123] width 83 height 8
type input "*"
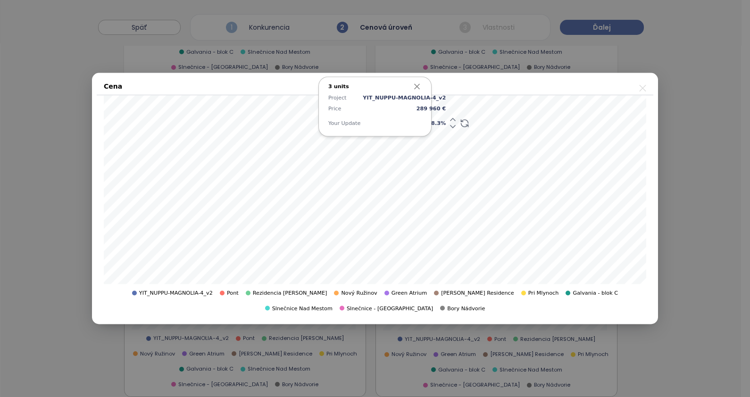
click at [427, 124] on span "8.3 %" at bounding box center [404, 123] width 83 height 8
click at [421, 84] on icon "button" at bounding box center [416, 86] width 9 height 9
click at [560, 91] on div "Cena" at bounding box center [375, 87] width 557 height 18
click at [416, 87] on icon "button" at bounding box center [417, 86] width 5 height 5
click at [425, 122] on span "8.3 %" at bounding box center [404, 123] width 83 height 8
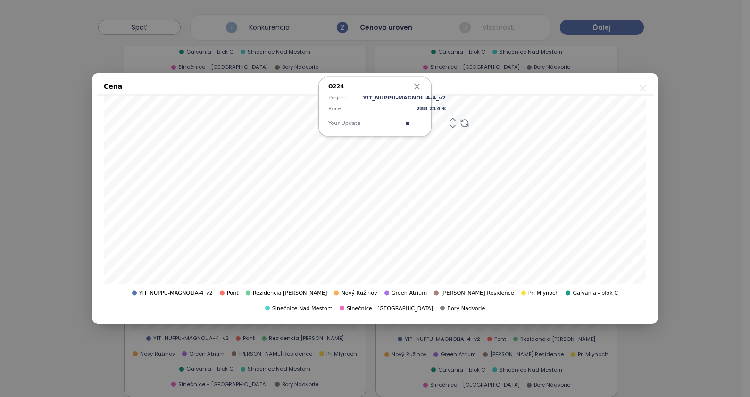
type input "*"
drag, startPoint x: 424, startPoint y: 124, endPoint x: 418, endPoint y: 122, distance: 6.4
click at [418, 122] on span "4.0 %" at bounding box center [404, 123] width 83 height 8
drag, startPoint x: 408, startPoint y: 121, endPoint x: 392, endPoint y: 117, distance: 16.9
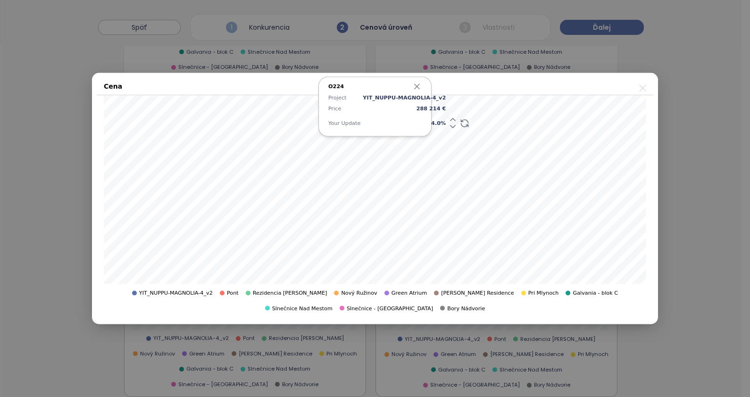
click at [392, 117] on div "Project YIT_NUPPU-MAGNOLIA-4_v2 Price 288 214 € Your Update 4.0 %" at bounding box center [374, 113] width 93 height 38
drag, startPoint x: 424, startPoint y: 122, endPoint x: 414, endPoint y: 121, distance: 10.4
click at [414, 121] on span "4.0 %" at bounding box center [404, 123] width 83 height 8
type input "*"
type input "**"
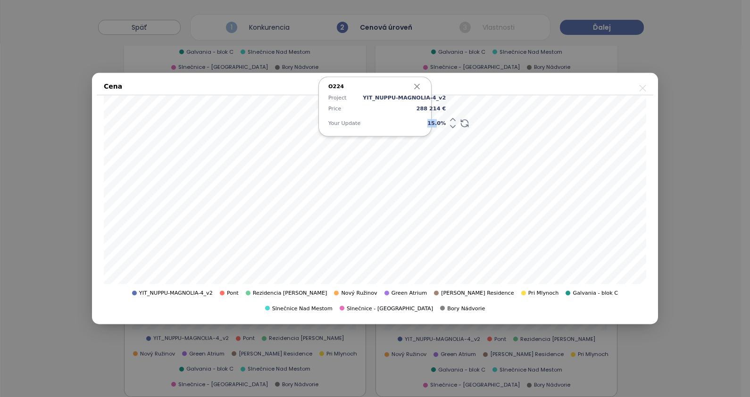
drag, startPoint x: 424, startPoint y: 122, endPoint x: 416, endPoint y: 121, distance: 8.5
click at [416, 121] on span "15.0 %" at bounding box center [404, 123] width 83 height 8
type input "*"
type input "**"
click at [418, 86] on icon "button" at bounding box center [417, 86] width 5 height 5
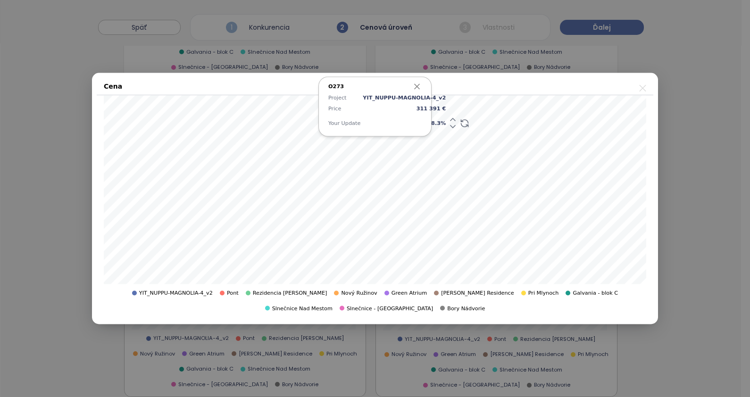
click at [427, 122] on span "8.3 %" at bounding box center [404, 123] width 83 height 8
type input "*"
click at [418, 87] on icon "button" at bounding box center [417, 86] width 5 height 5
click at [426, 120] on span "8.3 %" at bounding box center [404, 123] width 83 height 8
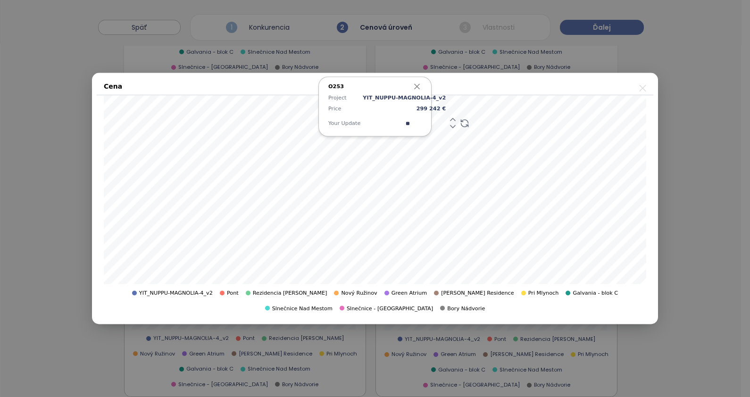
type input "*"
click at [418, 85] on icon "button" at bounding box center [417, 86] width 5 height 5
click at [425, 122] on span "6.0 %" at bounding box center [404, 123] width 83 height 8
type input "*"
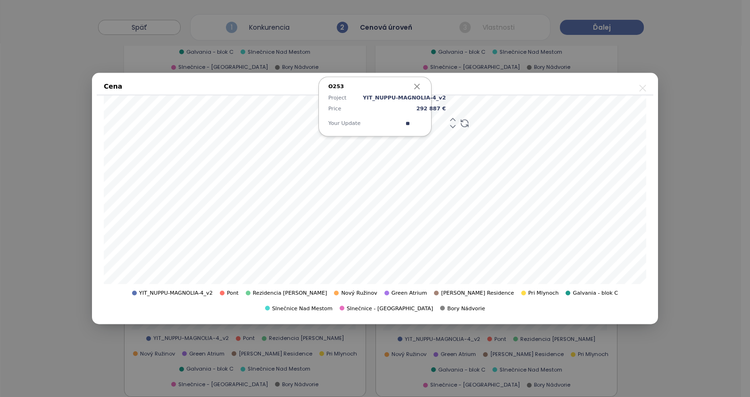
type input "***"
click at [425, 124] on span "5.3 %" at bounding box center [404, 123] width 83 height 8
type input "*"
click at [419, 82] on icon "button" at bounding box center [416, 86] width 9 height 9
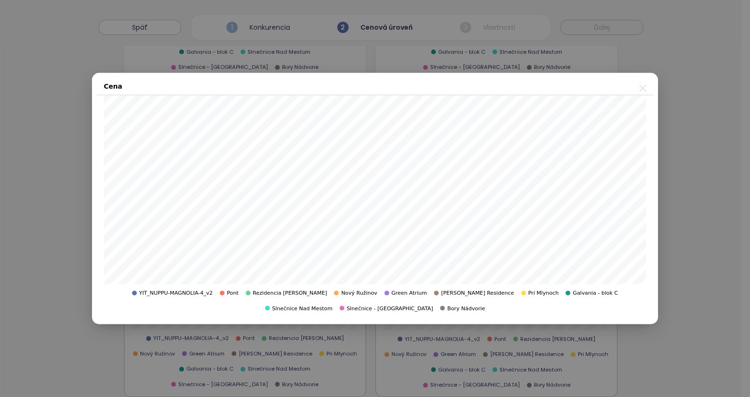
click at [418, 86] on div "Cena" at bounding box center [375, 87] width 557 height 18
click at [427, 124] on span "4.0 %" at bounding box center [404, 123] width 83 height 8
type input "*"
click at [416, 85] on icon "button" at bounding box center [417, 86] width 5 height 5
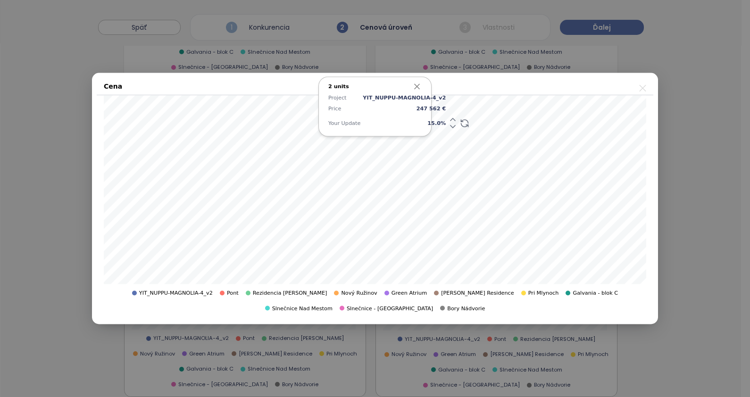
click at [427, 124] on span "15.0 %" at bounding box center [404, 123] width 83 height 8
type input "**"
click at [417, 87] on icon "button" at bounding box center [417, 86] width 5 height 5
click at [643, 88] on icon "close" at bounding box center [642, 88] width 7 height 7
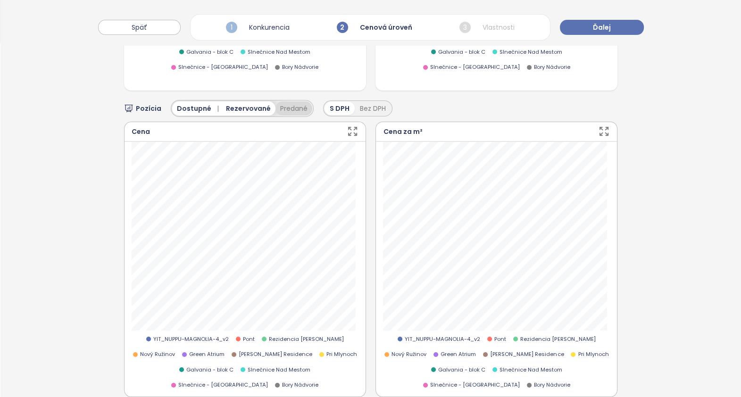
click at [286, 101] on button "Predané" at bounding box center [294, 108] width 37 height 14
click at [300, 103] on span "Predané" at bounding box center [300, 108] width 29 height 10
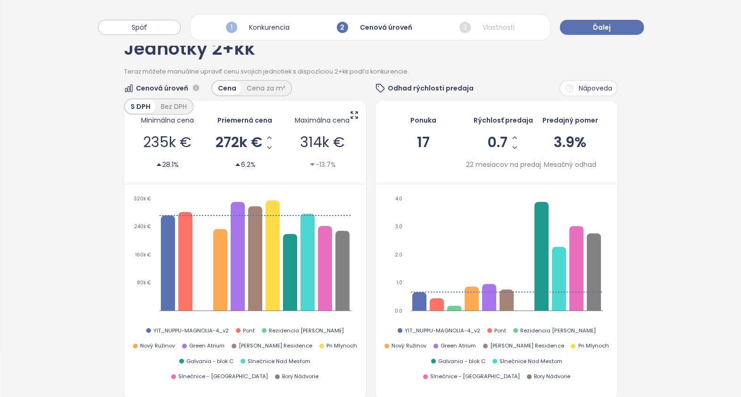
scroll to position [0, 0]
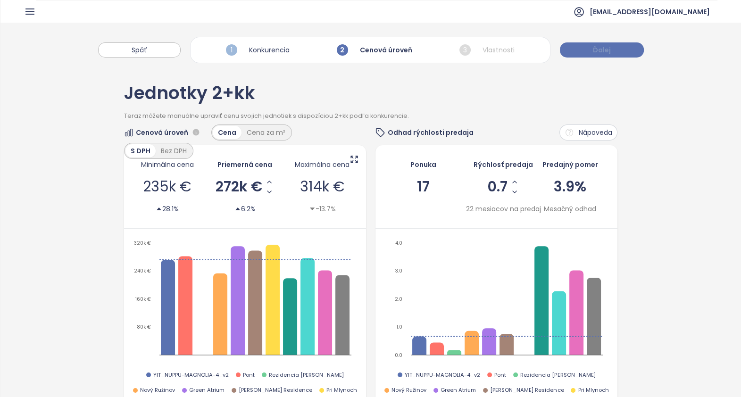
click at [611, 48] on button "Ďalej" at bounding box center [602, 49] width 84 height 15
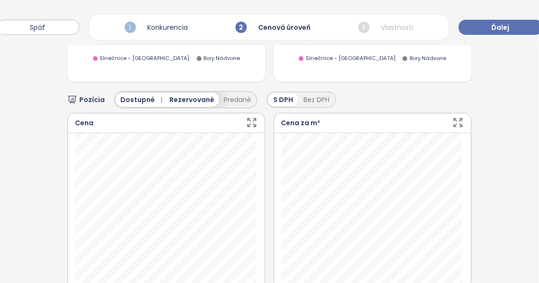
scroll to position [396, 0]
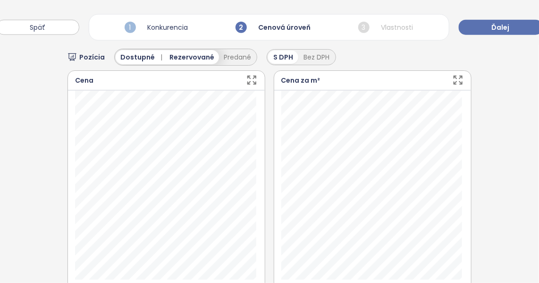
click at [250, 74] on icon "button" at bounding box center [252, 80] width 12 height 12
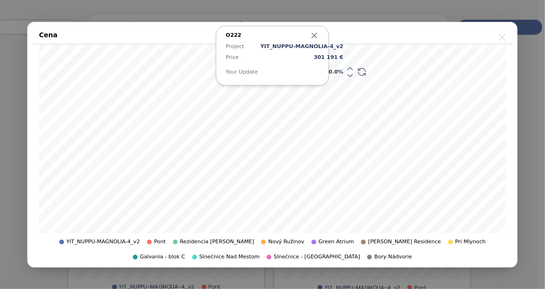
click at [324, 70] on span "0.0 %" at bounding box center [301, 72] width 83 height 8
type input "*"
click at [320, 31] on div "2 units Project YIT_NUPPU-MAGNOLIA-4_v2 Price 301 191 € Your Update 2.5 %" at bounding box center [272, 55] width 113 height 60
click at [317, 33] on icon "button" at bounding box center [314, 35] width 5 height 5
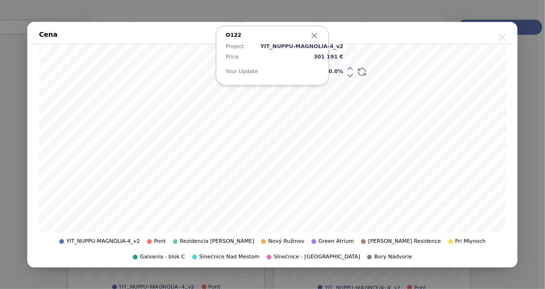
click at [324, 72] on span "0.0 %" at bounding box center [301, 72] width 83 height 8
type input "*"
click at [311, 38] on icon "button" at bounding box center [314, 35] width 9 height 9
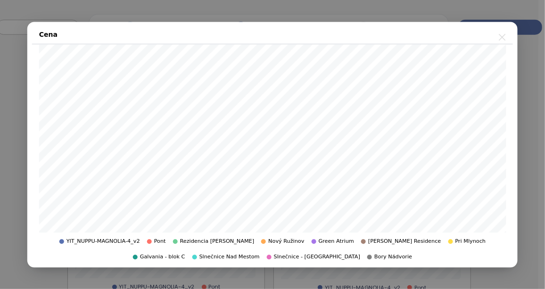
click at [502, 37] on icon "close" at bounding box center [503, 37] width 12 height 12
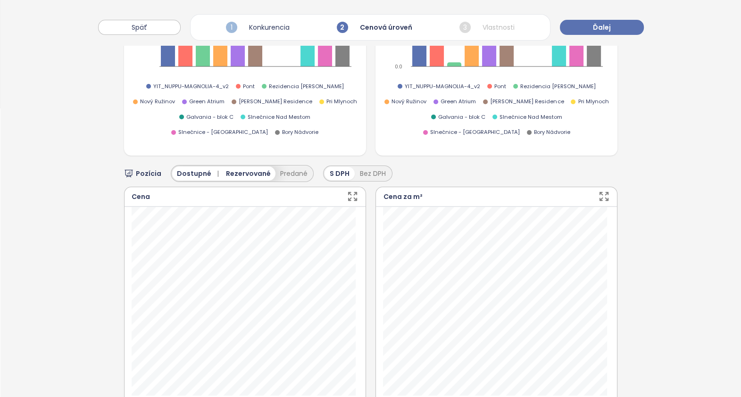
scroll to position [348, 0]
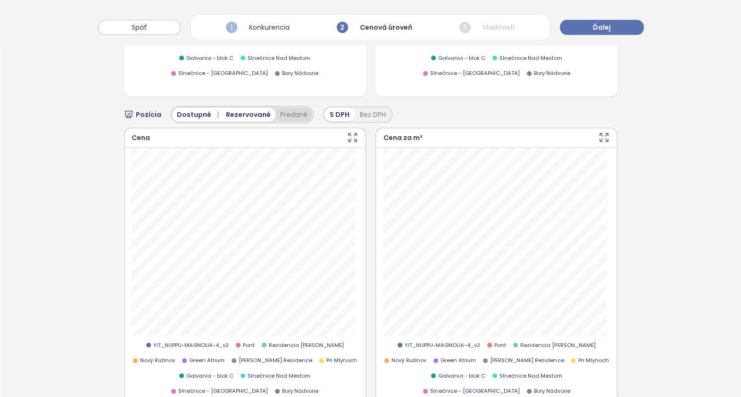
click at [283, 108] on button "Predané" at bounding box center [294, 115] width 37 height 14
click at [287, 109] on span "Predané" at bounding box center [300, 114] width 29 height 10
click at [602, 27] on span "Ďalej" at bounding box center [602, 27] width 18 height 10
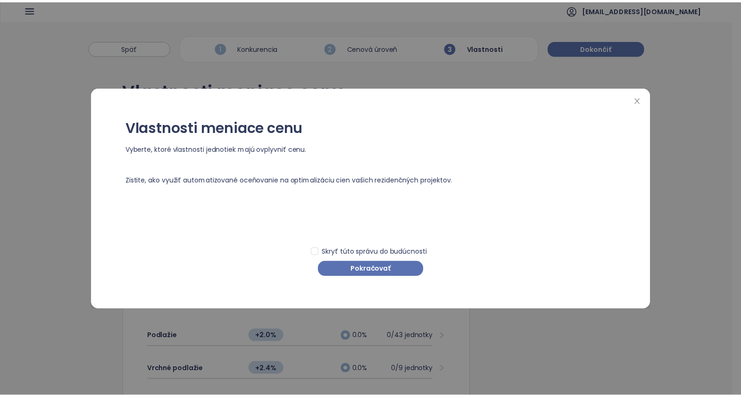
scroll to position [0, 0]
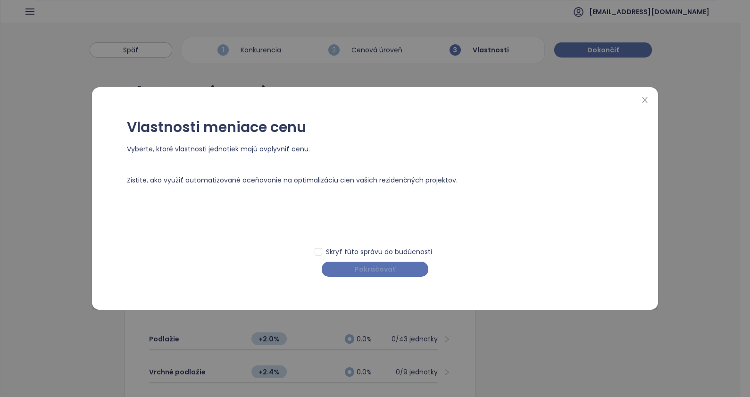
click at [389, 267] on span "Pokračovať" at bounding box center [375, 269] width 41 height 10
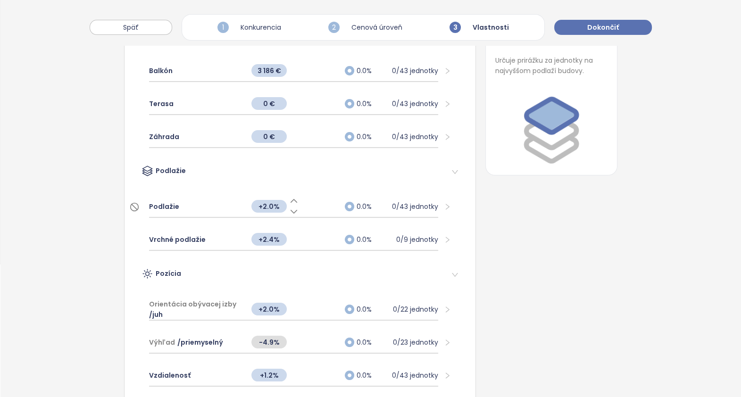
scroll to position [117, 0]
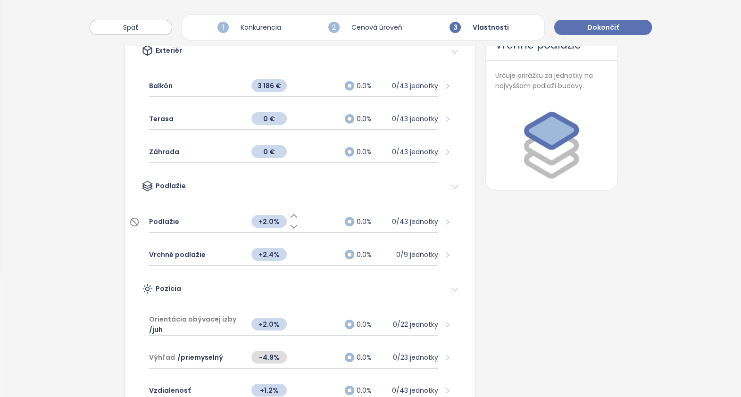
click at [290, 225] on icon at bounding box center [293, 226] width 9 height 9
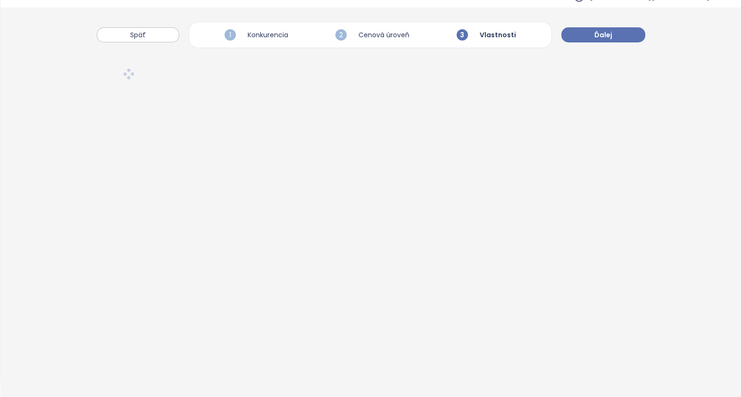
scroll to position [0, 0]
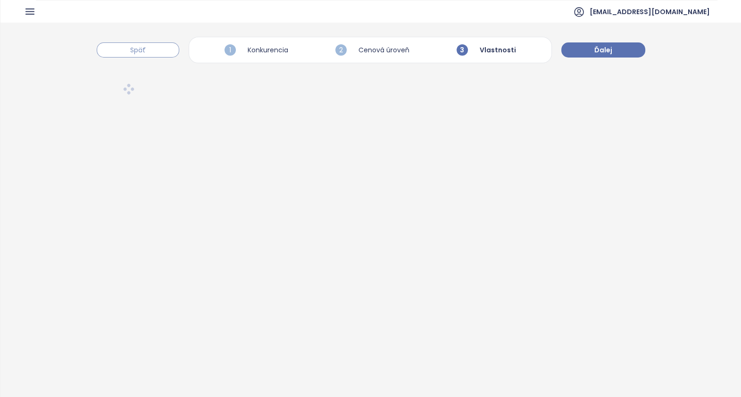
click at [142, 52] on span "Späť" at bounding box center [138, 50] width 16 height 10
click at [137, 52] on span "Späť" at bounding box center [140, 50] width 16 height 10
click at [319, 139] on div at bounding box center [370, 255] width 741 height 374
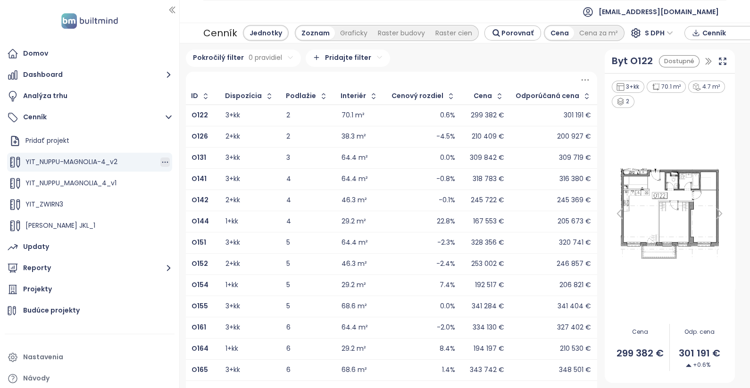
click at [160, 165] on icon "button" at bounding box center [164, 162] width 9 height 9
click at [198, 178] on button "Upraviť" at bounding box center [195, 178] width 54 height 12
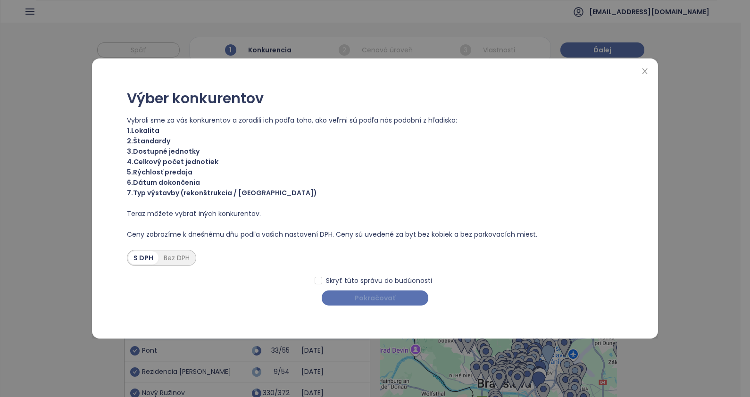
click at [401, 297] on button "Pokračovať" at bounding box center [375, 298] width 107 height 15
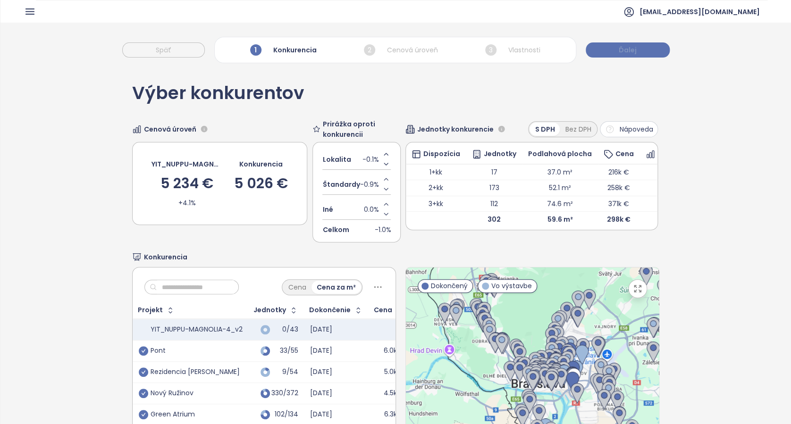
click at [627, 47] on span "Ďalej" at bounding box center [628, 50] width 18 height 10
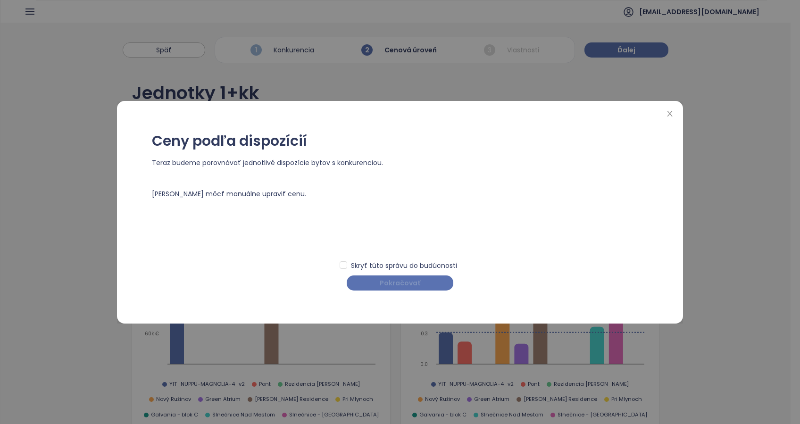
click at [417, 285] on span "Pokračovať" at bounding box center [400, 283] width 41 height 10
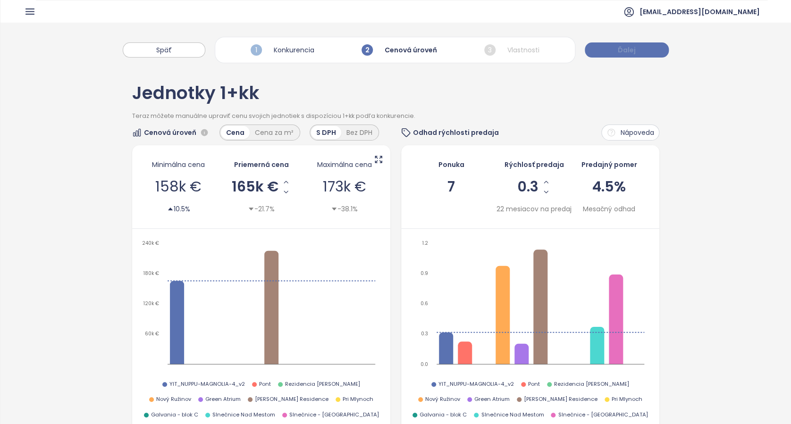
click at [629, 54] on span "Ďalej" at bounding box center [627, 50] width 18 height 10
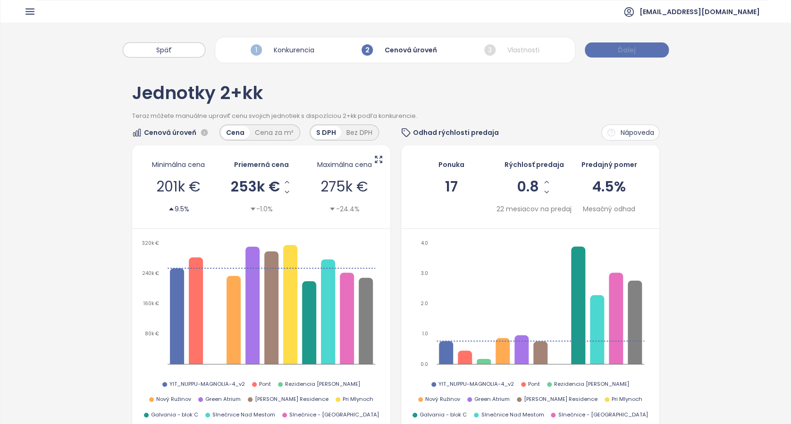
click at [630, 51] on span "Ďalej" at bounding box center [627, 50] width 18 height 10
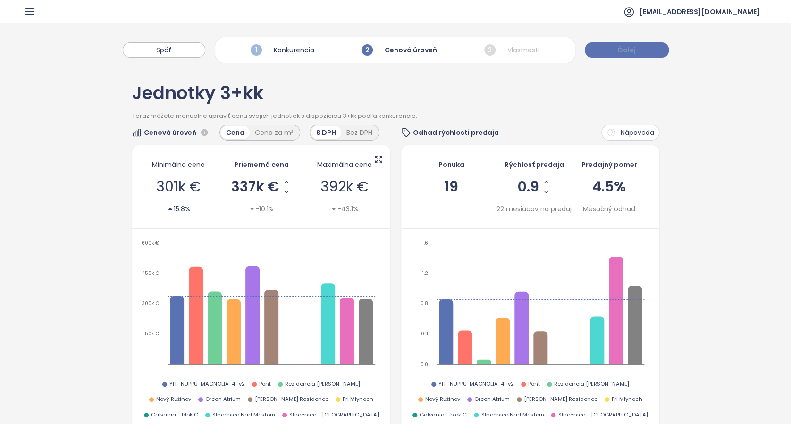
click at [631, 48] on span "Ďalej" at bounding box center [627, 50] width 18 height 10
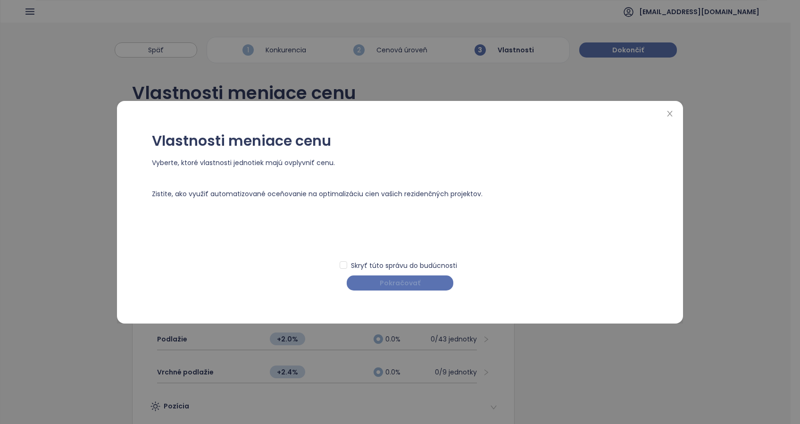
click at [404, 281] on span "Pokračovať" at bounding box center [400, 283] width 41 height 10
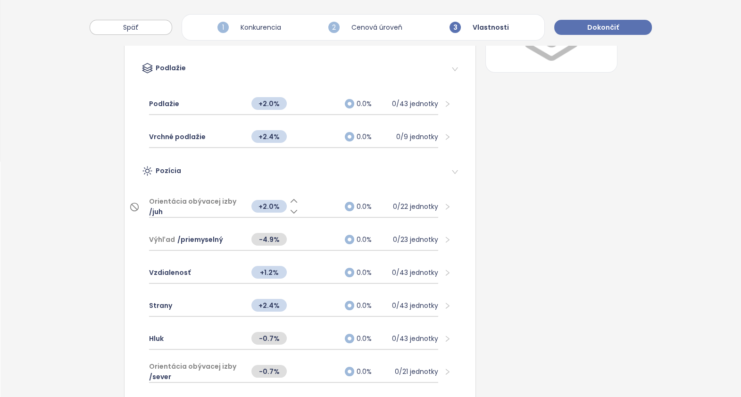
scroll to position [235, 0]
click at [270, 205] on span "+2.0%" at bounding box center [268, 206] width 35 height 13
type input "***"
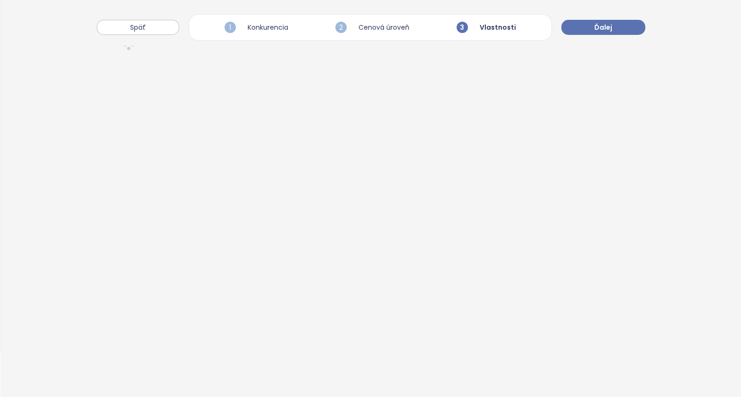
scroll to position [44, 0]
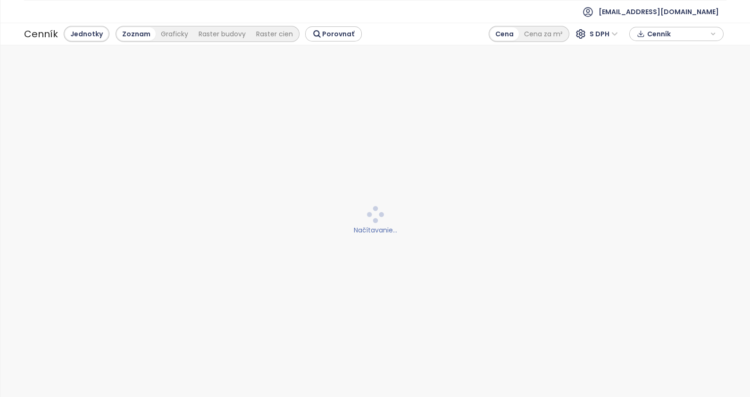
click at [113, 136] on section "Domov Dashboard Analýza trhu Cenník Pridať projekt YIT_NUPPU-MAGNOLIA-4_v2 YIT_…" at bounding box center [375, 198] width 750 height 397
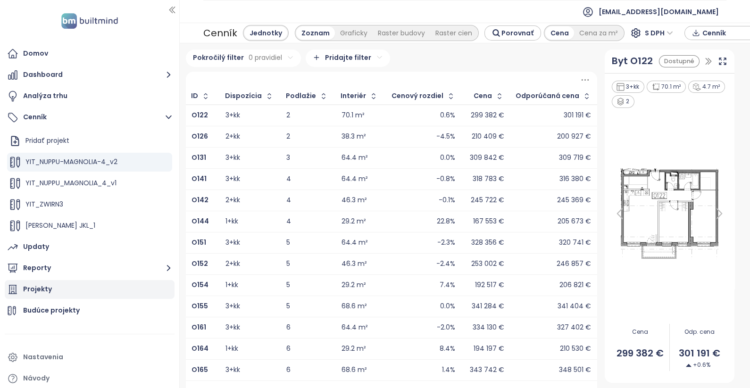
click at [42, 288] on div "Projekty" at bounding box center [37, 290] width 29 height 12
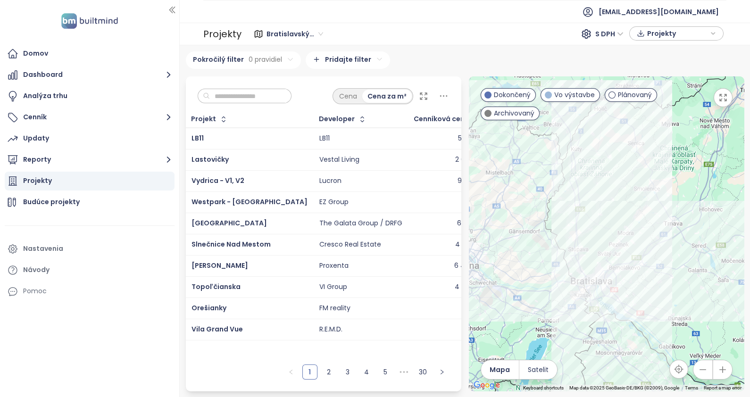
click at [316, 36] on span "Bratislavský kraj" at bounding box center [295, 34] width 57 height 14
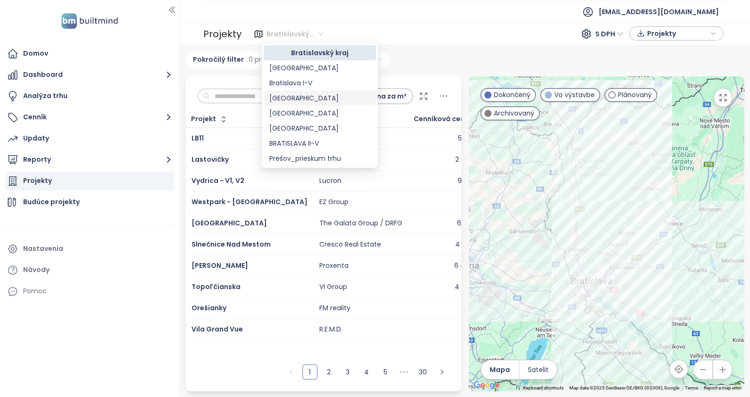
click at [320, 99] on div "[GEOGRAPHIC_DATA]" at bounding box center [319, 98] width 101 height 10
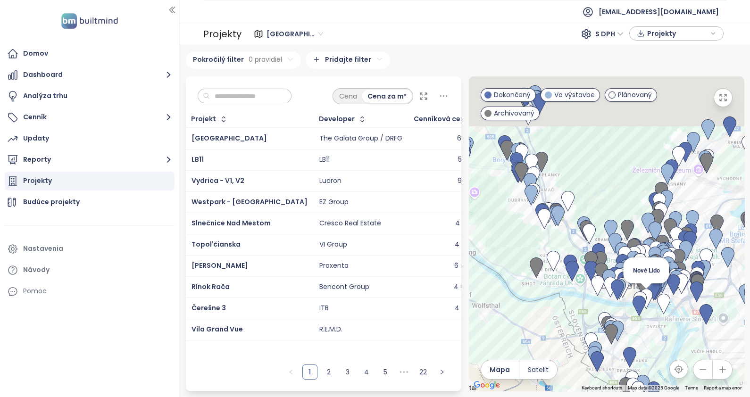
drag, startPoint x: 630, startPoint y: 253, endPoint x: 650, endPoint y: 297, distance: 48.6
click at [650, 297] on img at bounding box center [646, 299] width 13 height 21
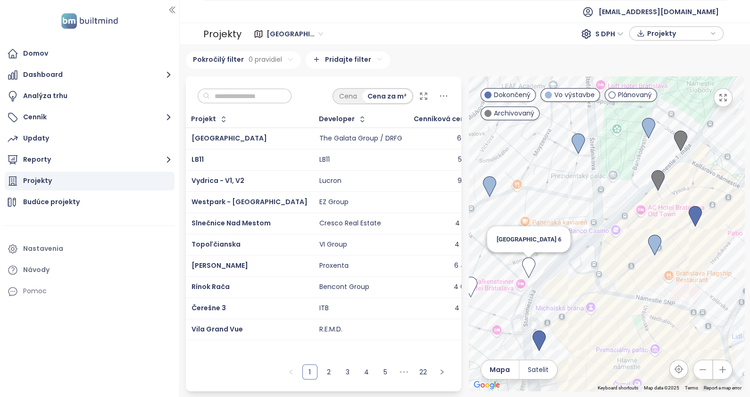
click at [530, 266] on img at bounding box center [528, 268] width 13 height 21
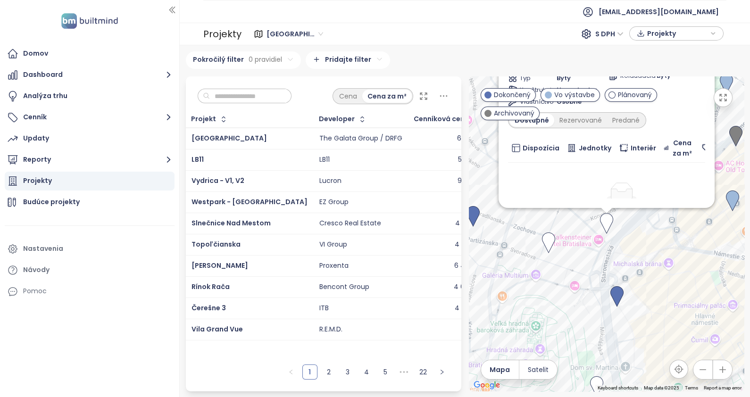
click at [606, 221] on img at bounding box center [606, 223] width 13 height 21
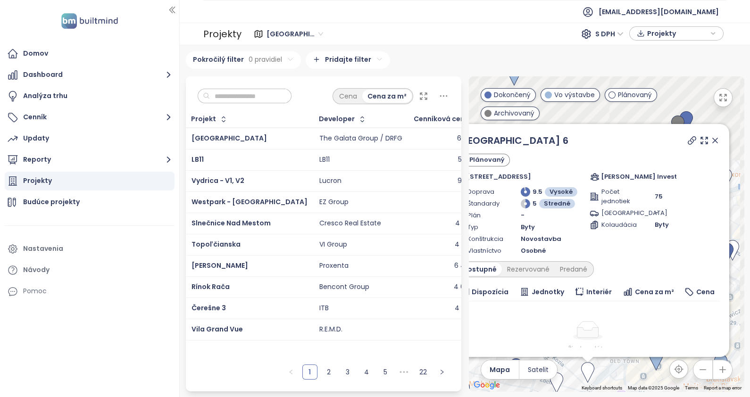
drag, startPoint x: 630, startPoint y: 256, endPoint x: 602, endPoint y: 402, distance: 149.5
click at [602, 397] on html "Domov Dashboard Analýza trhu Cenník Updaty Reporty Projekty Budúce projekty Nas…" at bounding box center [375, 198] width 750 height 397
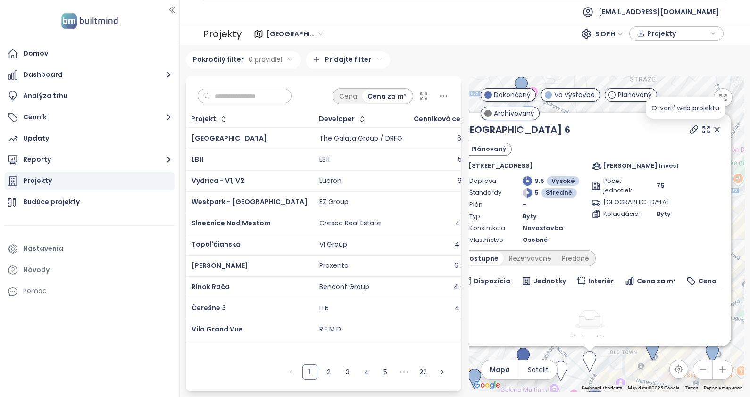
click at [689, 129] on icon at bounding box center [693, 129] width 9 height 9
click at [712, 130] on icon at bounding box center [716, 129] width 9 height 9
